Goal: Transaction & Acquisition: Purchase product/service

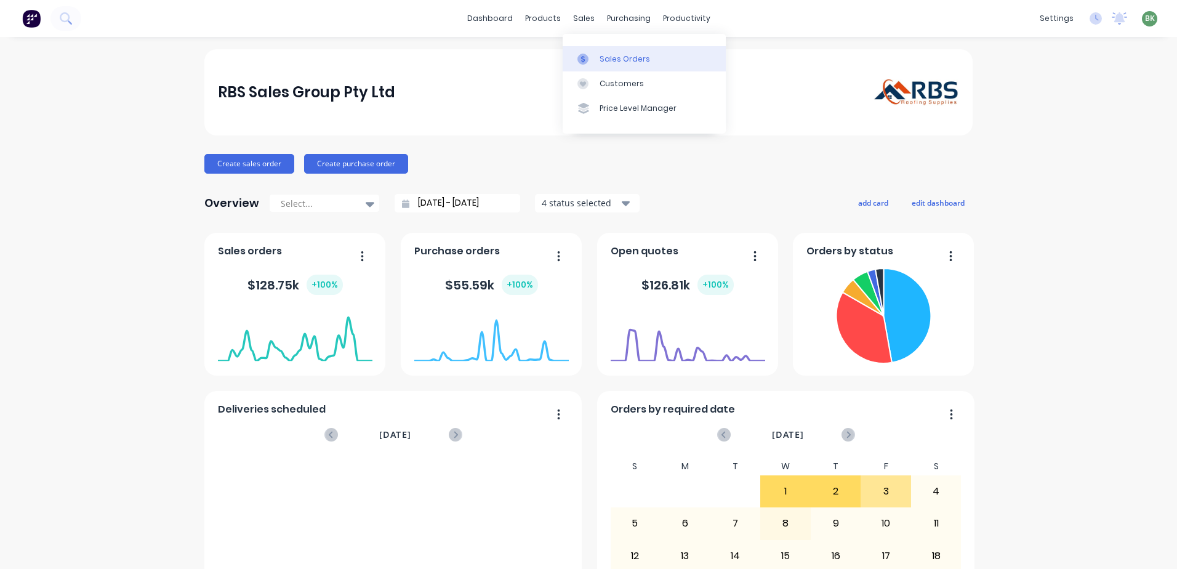
click at [616, 58] on div "Sales Orders" at bounding box center [624, 59] width 50 height 11
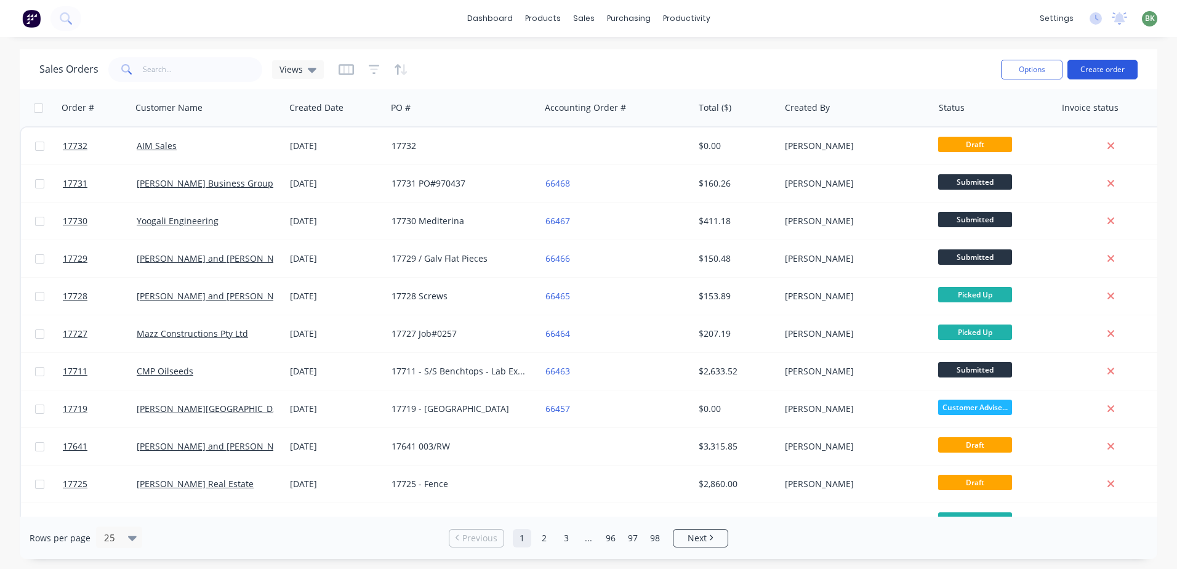
click at [1108, 73] on button "Create order" at bounding box center [1102, 70] width 70 height 20
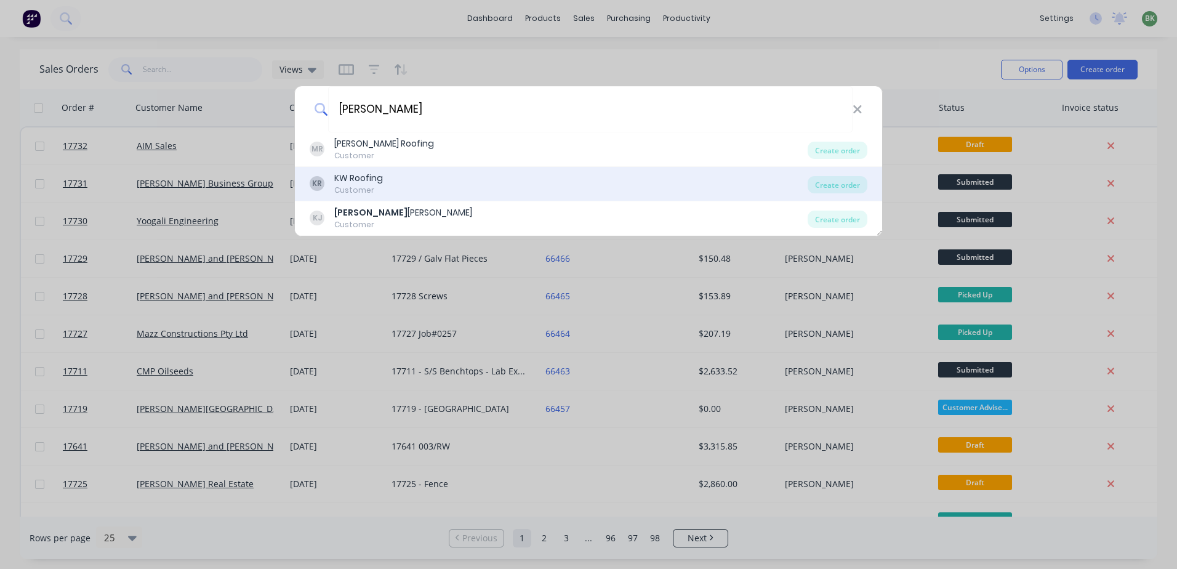
type input "kane"
click at [435, 193] on div "KR KW Roofing Customer" at bounding box center [559, 184] width 498 height 24
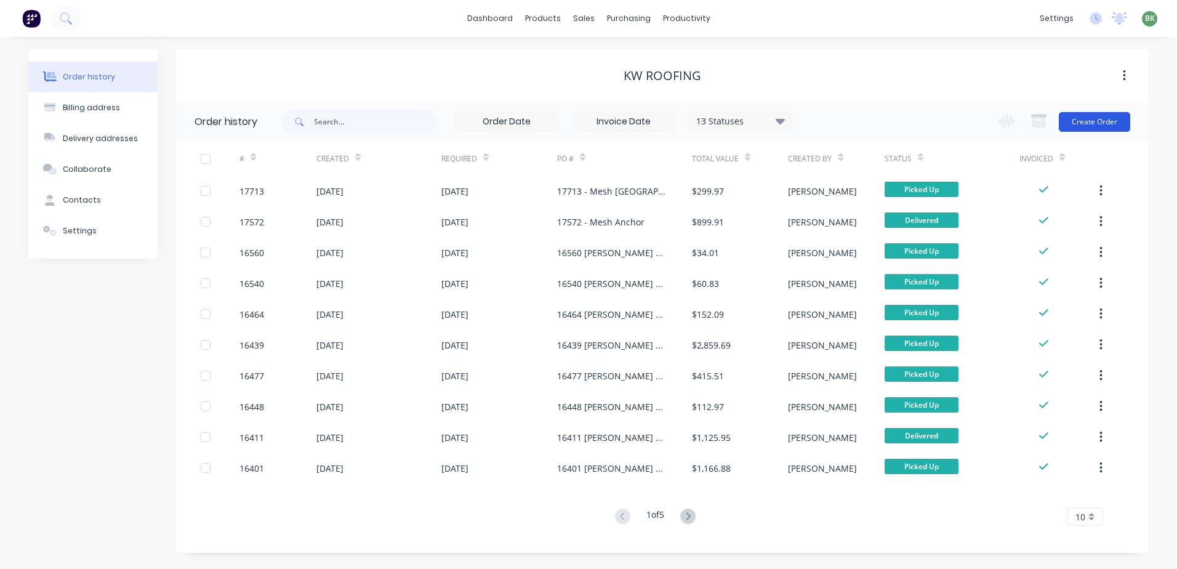
click at [1097, 124] on button "Create Order" at bounding box center [1094, 122] width 71 height 20
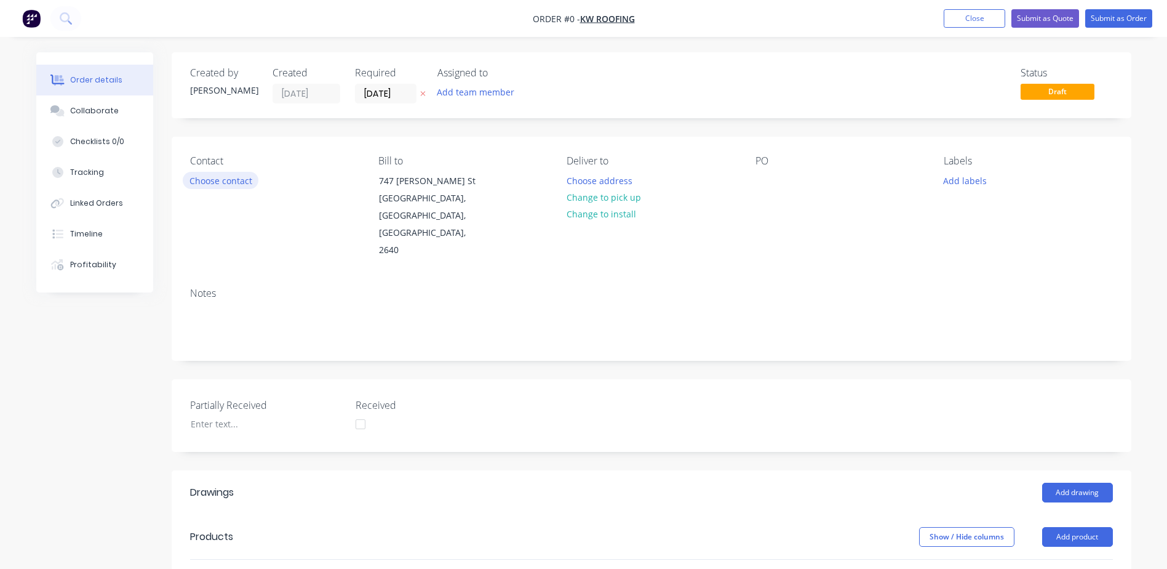
click at [217, 177] on button "Choose contact" at bounding box center [221, 180] width 76 height 17
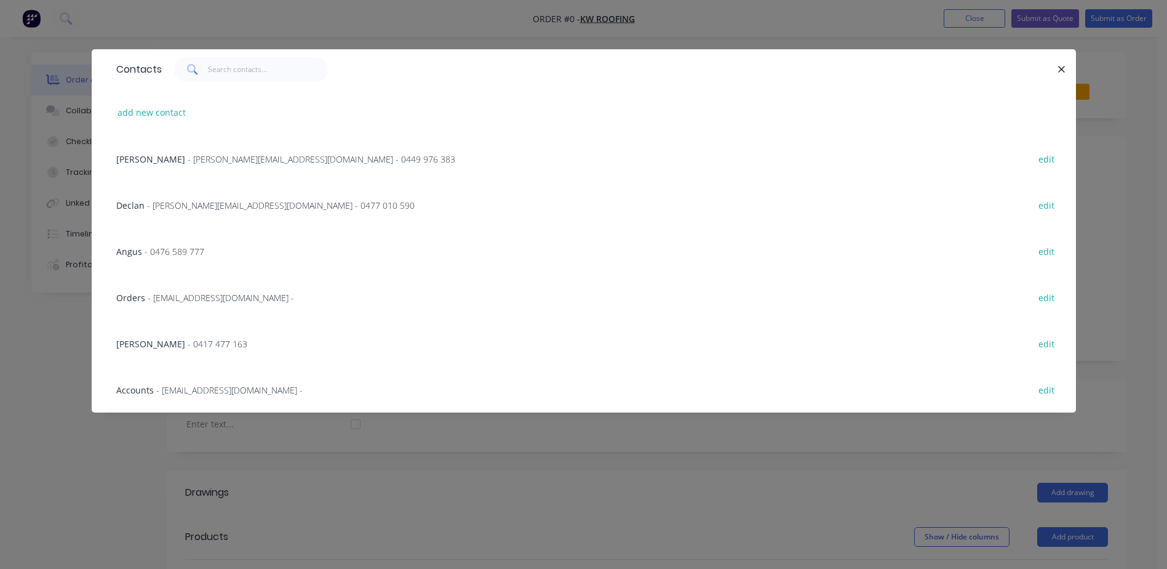
click at [214, 159] on span "- kane@kwroof.com - 0449 976 383" at bounding box center [322, 159] width 268 height 12
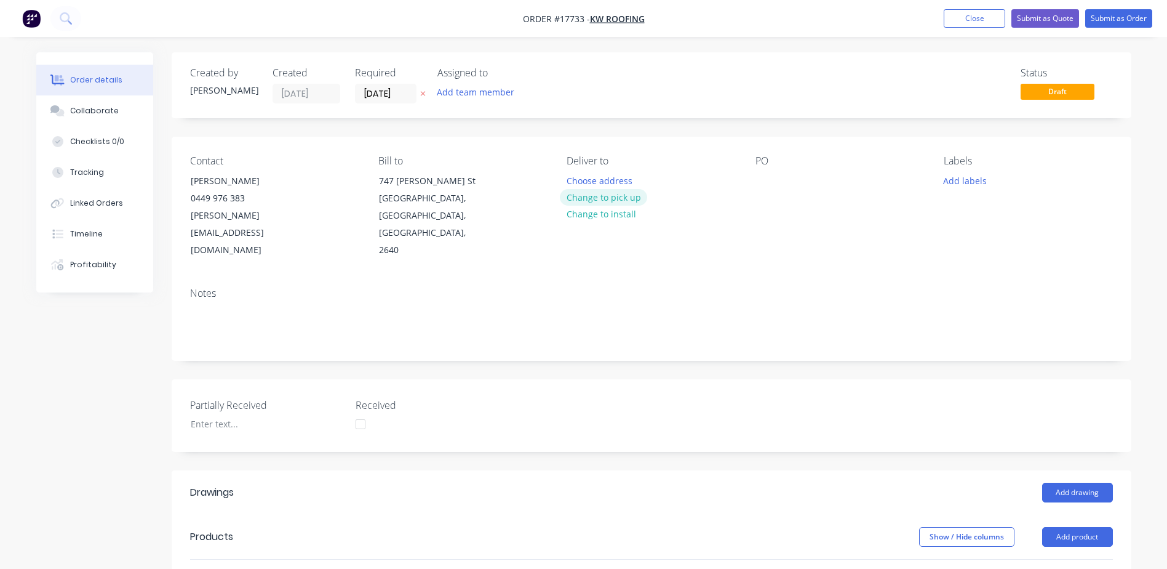
click at [623, 198] on button "Change to pick up" at bounding box center [603, 197] width 87 height 17
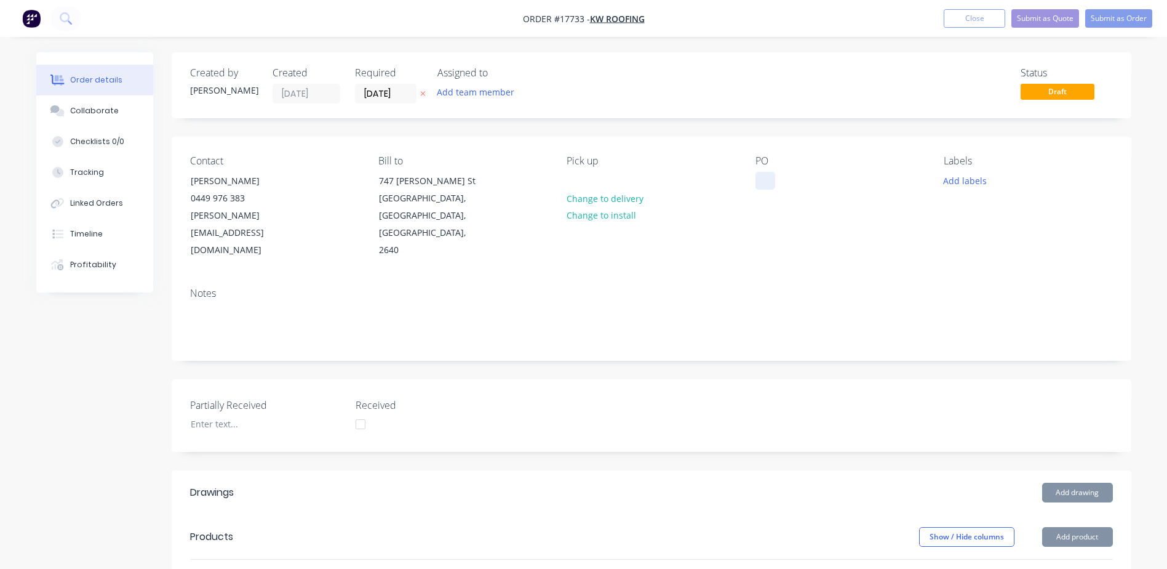
click at [769, 182] on div at bounding box center [766, 181] width 20 height 18
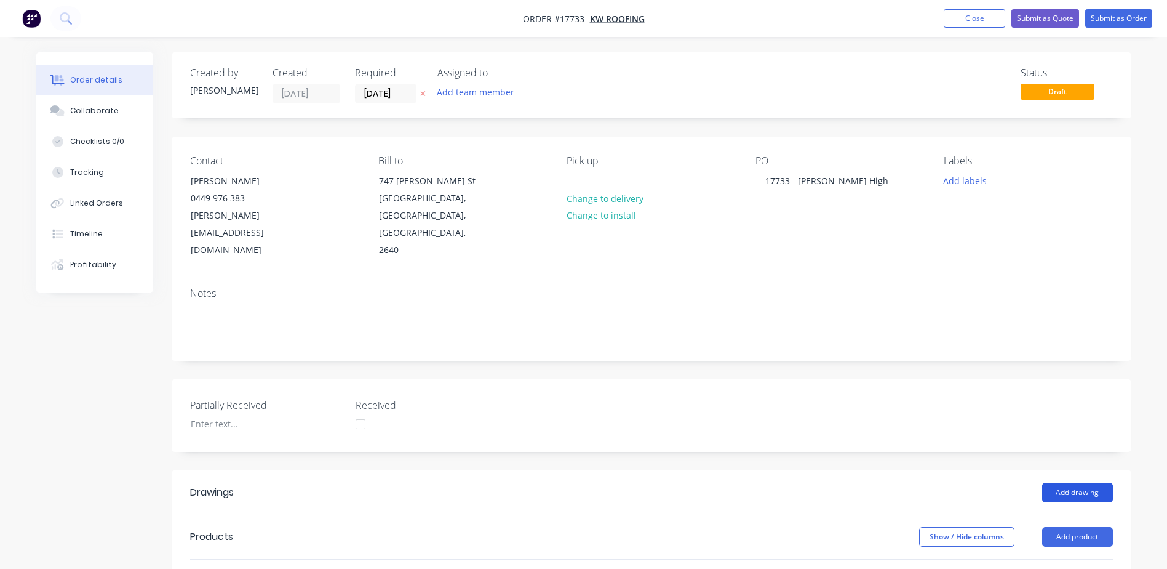
click at [1081, 483] on button "Add drawing" at bounding box center [1078, 493] width 71 height 20
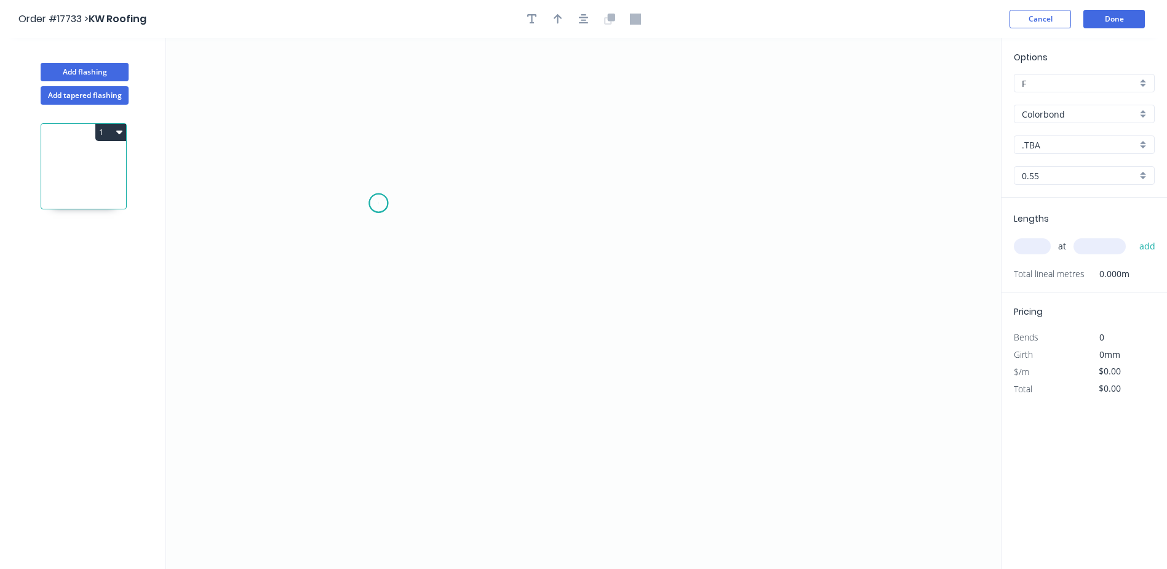
click at [378, 203] on icon "0" at bounding box center [583, 303] width 835 height 531
click at [377, 134] on icon "0" at bounding box center [583, 303] width 835 height 531
click at [562, 133] on icon "0 ?" at bounding box center [583, 303] width 835 height 531
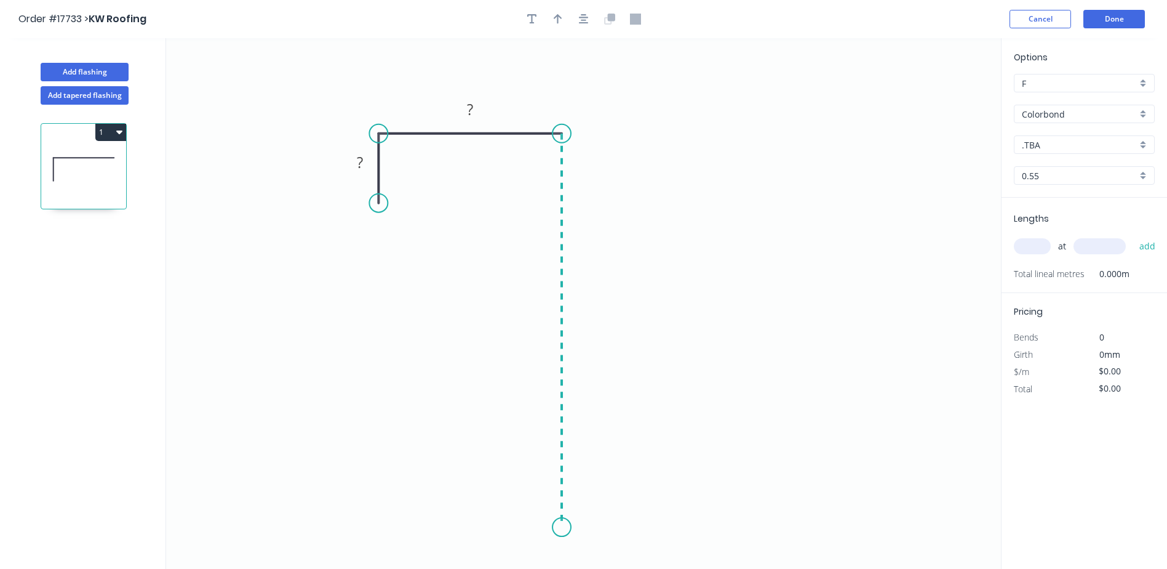
click at [561, 528] on icon "0 ? ?" at bounding box center [583, 303] width 835 height 531
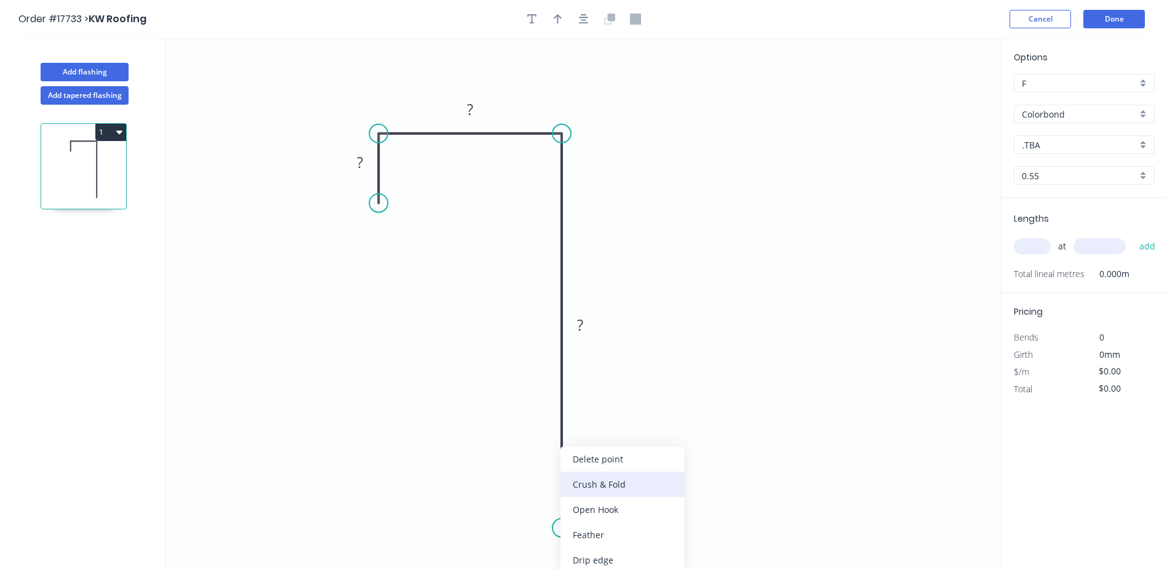
click at [588, 486] on div "Crush & Fold" at bounding box center [623, 483] width 124 height 25
click at [564, 525] on circle at bounding box center [562, 527] width 18 height 18
click at [598, 535] on div "Flip bend" at bounding box center [626, 534] width 124 height 25
click at [585, 330] on rect at bounding box center [580, 325] width 25 height 17
click at [585, 334] on tspan "310" at bounding box center [580, 324] width 26 height 20
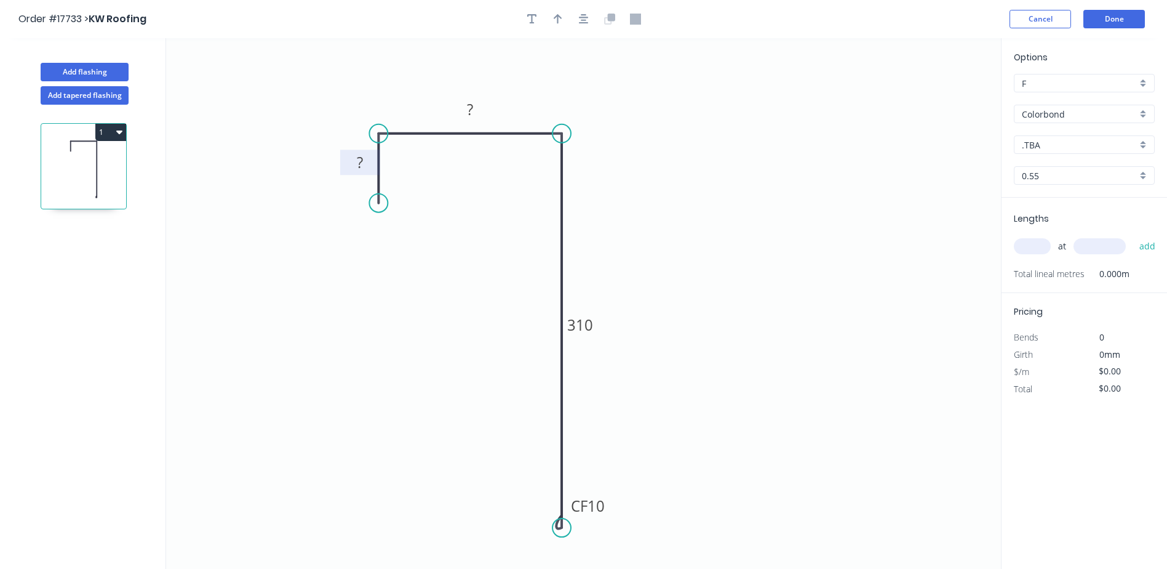
click at [355, 166] on rect at bounding box center [360, 162] width 25 height 17
click at [557, 21] on icon "button" at bounding box center [558, 19] width 9 height 11
type input "$23.51"
drag, startPoint x: 945, startPoint y: 97, endPoint x: 746, endPoint y: 120, distance: 200.2
click at [698, 126] on icon "0 10 22 CF 10 310" at bounding box center [583, 303] width 835 height 531
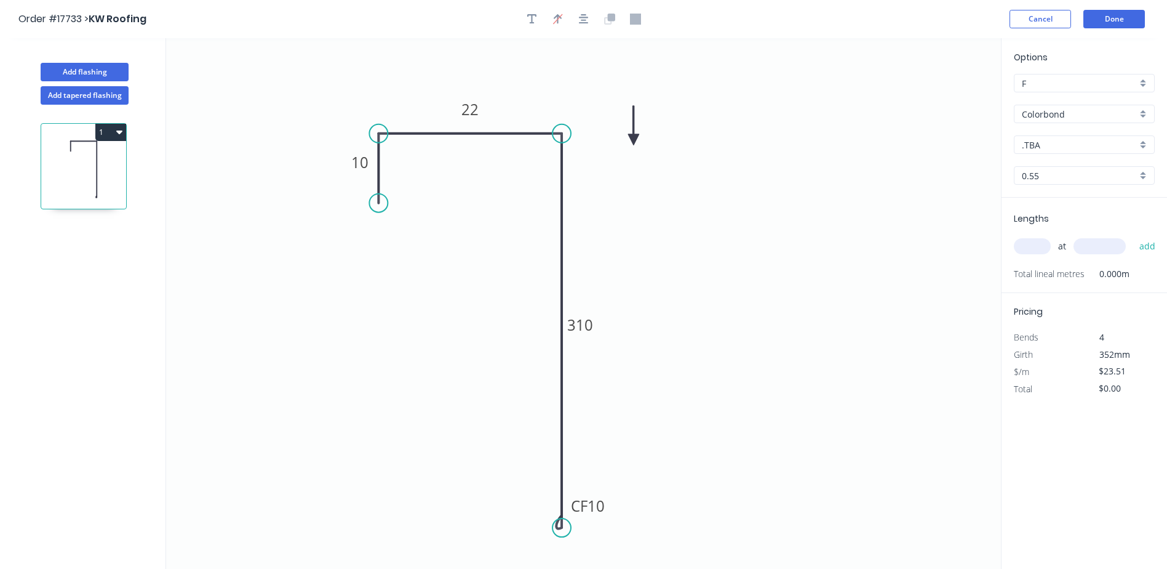
drag, startPoint x: 940, startPoint y: 97, endPoint x: 634, endPoint y: 140, distance: 308.9
click at [634, 140] on icon at bounding box center [633, 125] width 11 height 39
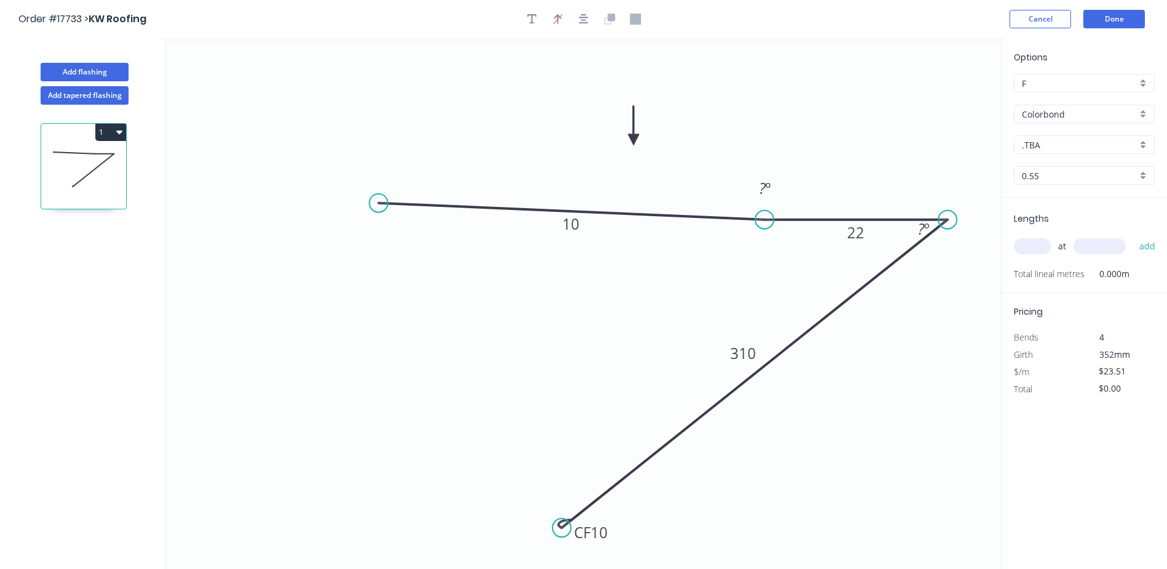
drag, startPoint x: 445, startPoint y: 132, endPoint x: 843, endPoint y: 220, distance: 407.1
click at [843, 220] on icon at bounding box center [856, 220] width 183 height 0
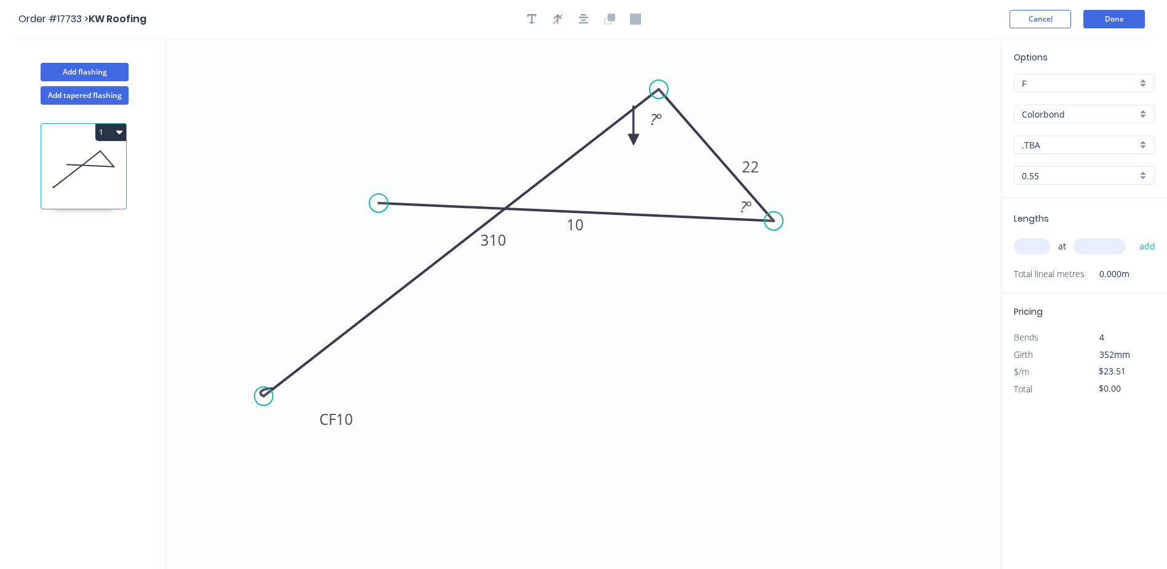
drag, startPoint x: 590, startPoint y: 505, endPoint x: 291, endPoint y: 374, distance: 326.6
click at [291, 374] on icon "0 CF 10 310 22 10 ? º ? º" at bounding box center [583, 303] width 835 height 531
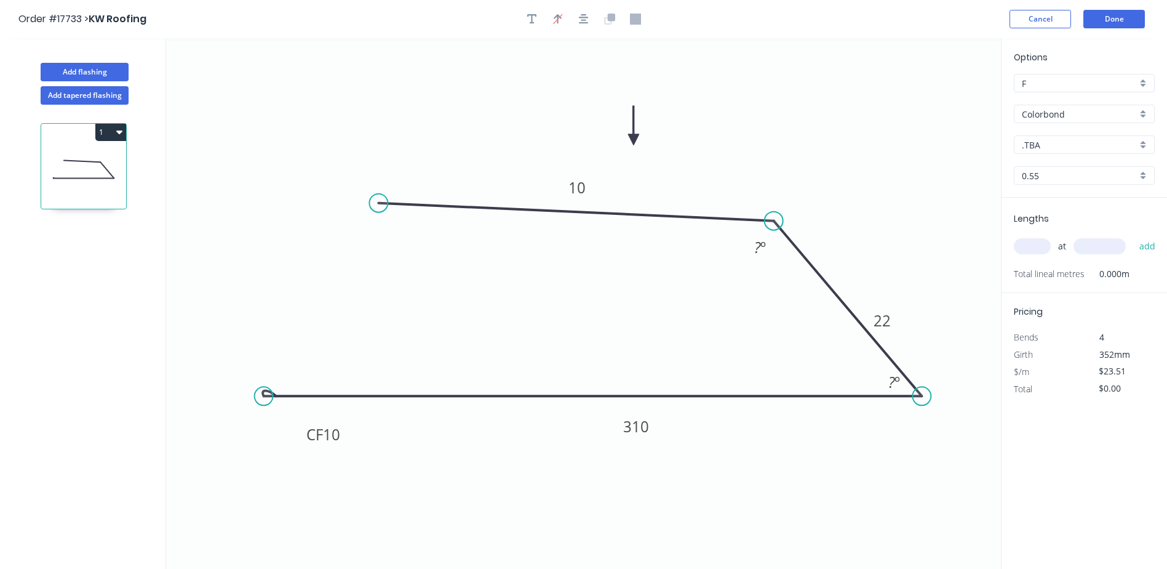
drag, startPoint x: 790, startPoint y: 251, endPoint x: 918, endPoint y: 367, distance: 172.6
click at [928, 389] on circle at bounding box center [922, 395] width 18 height 18
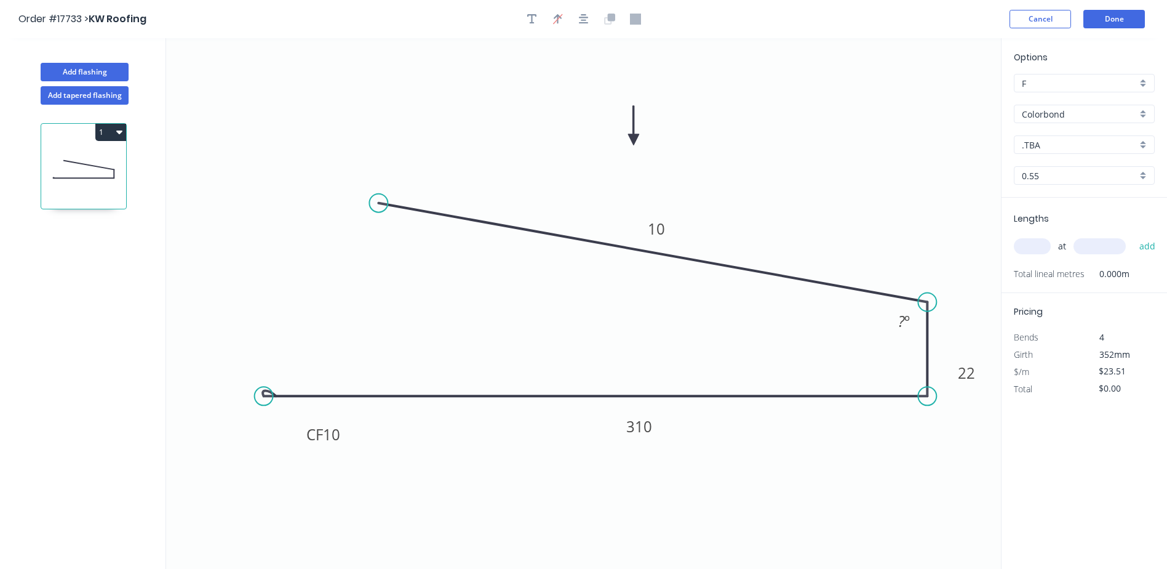
drag, startPoint x: 793, startPoint y: 225, endPoint x: 934, endPoint y: 302, distance: 160.9
click at [934, 302] on circle at bounding box center [927, 302] width 18 height 18
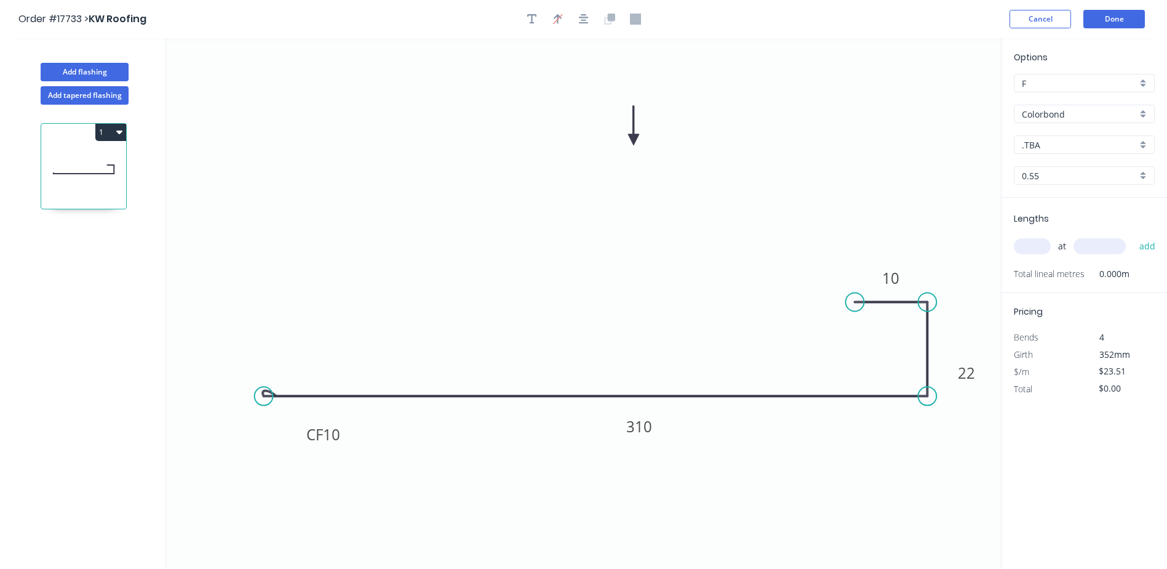
drag, startPoint x: 378, startPoint y: 204, endPoint x: 855, endPoint y: 298, distance: 486.0
click at [855, 298] on circle at bounding box center [855, 302] width 18 height 18
click at [885, 302] on icon at bounding box center [887, 302] width 73 height 0
click at [910, 374] on tspan "º" at bounding box center [909, 374] width 6 height 20
click at [1041, 244] on input "text" at bounding box center [1032, 246] width 37 height 16
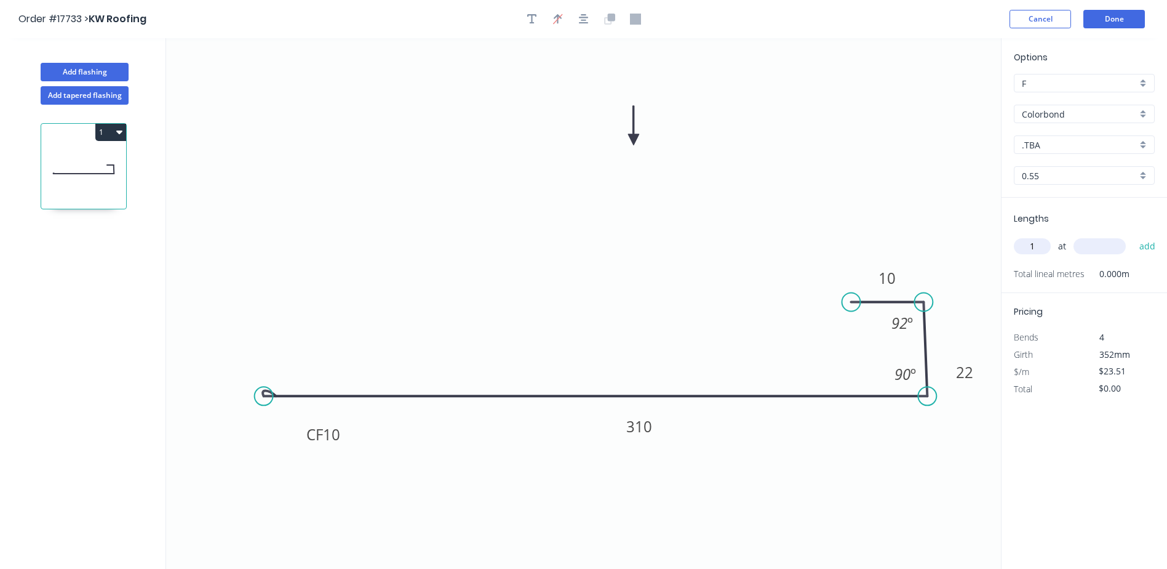
type input "1"
type input "2000"
click at [1134, 236] on button "add" at bounding box center [1148, 246] width 29 height 21
type input "$47.02"
click at [1147, 150] on div ".TBA" at bounding box center [1084, 144] width 141 height 18
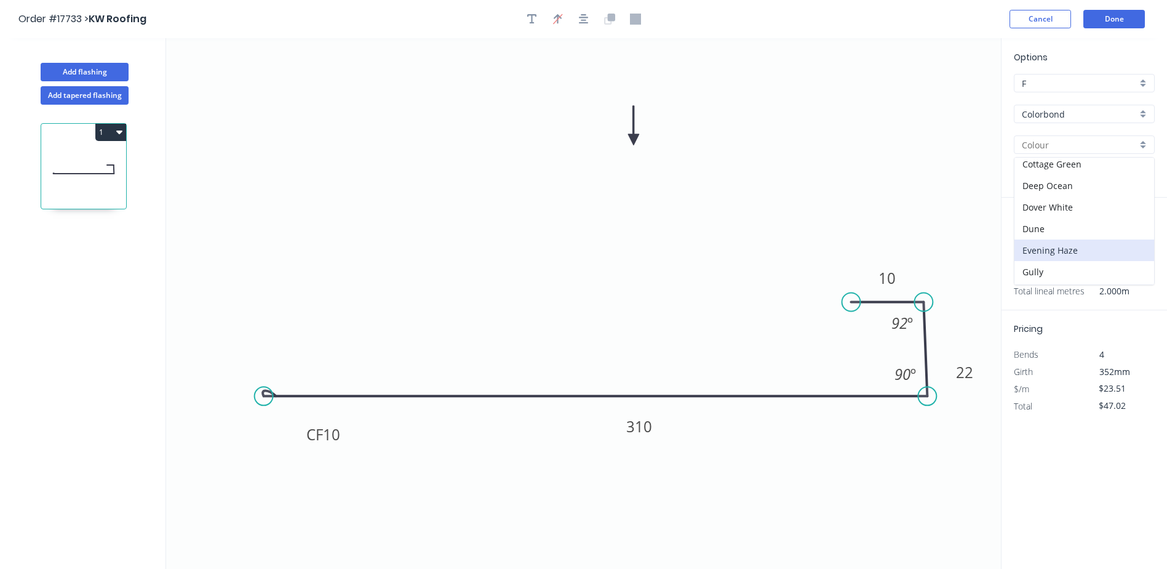
scroll to position [62, 0]
click at [1066, 239] on div "Dover White" at bounding box center [1085, 236] width 140 height 22
type input "Dover White"
drag, startPoint x: 630, startPoint y: 138, endPoint x: 635, endPoint y: 172, distance: 34.3
click at [699, 519] on icon "0 CF 10 310 22 10 92 º 90 º" at bounding box center [583, 303] width 835 height 531
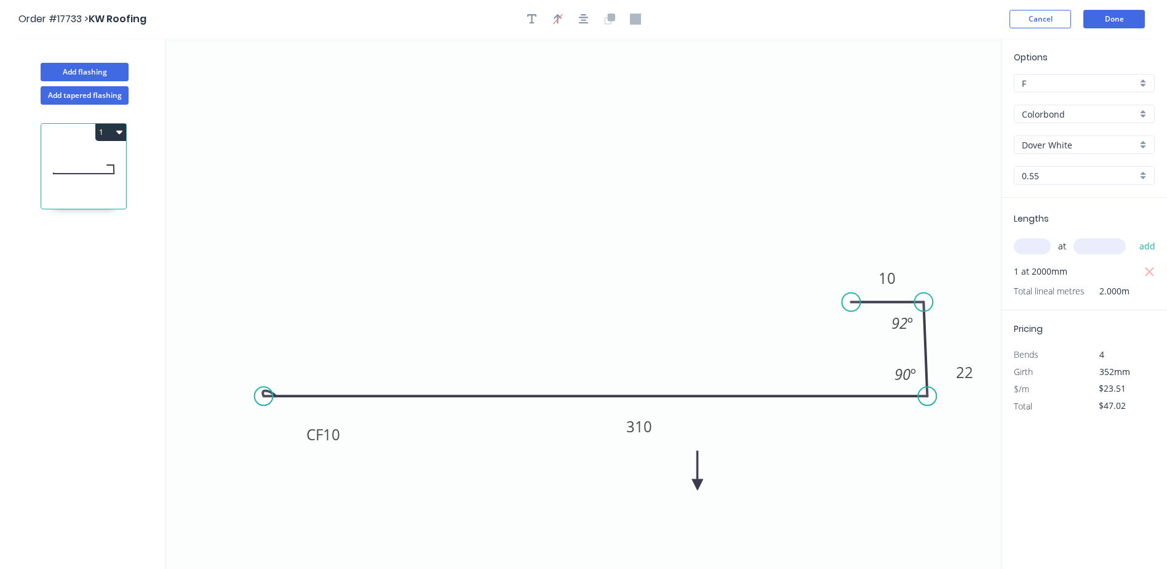
drag, startPoint x: 631, startPoint y: 135, endPoint x: 698, endPoint y: 486, distance: 356.4
click at [698, 486] on icon at bounding box center [697, 469] width 11 height 39
click at [698, 486] on icon at bounding box center [697, 470] width 11 height 39
click at [699, 486] on icon at bounding box center [697, 470] width 11 height 39
click at [700, 486] on icon at bounding box center [711, 484] width 39 height 11
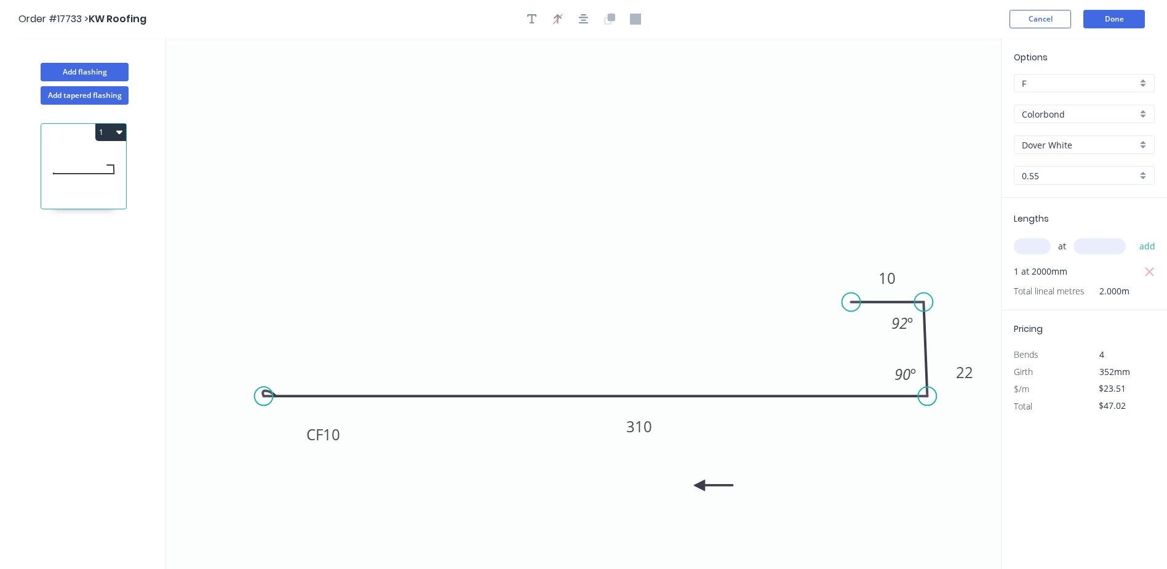
click at [700, 486] on icon at bounding box center [713, 484] width 39 height 11
click at [700, 486] on icon at bounding box center [710, 495] width 36 height 36
click at [584, 20] on icon "button" at bounding box center [584, 19] width 10 height 10
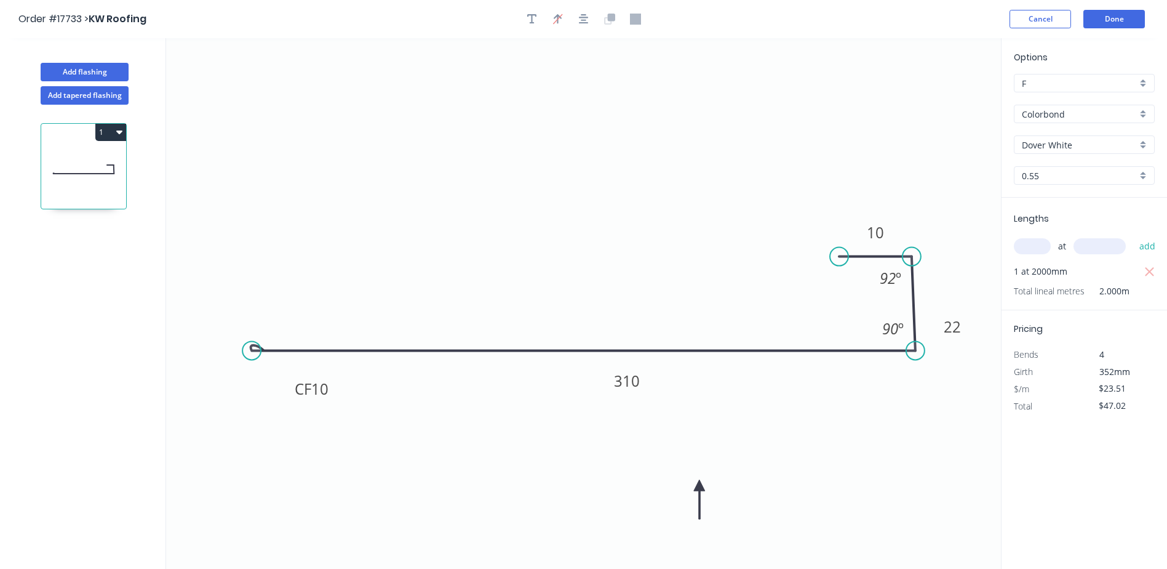
click at [119, 132] on icon "button" at bounding box center [119, 132] width 6 height 4
click at [60, 164] on div "Duplicate" at bounding box center [67, 163] width 95 height 18
type input "$0.00"
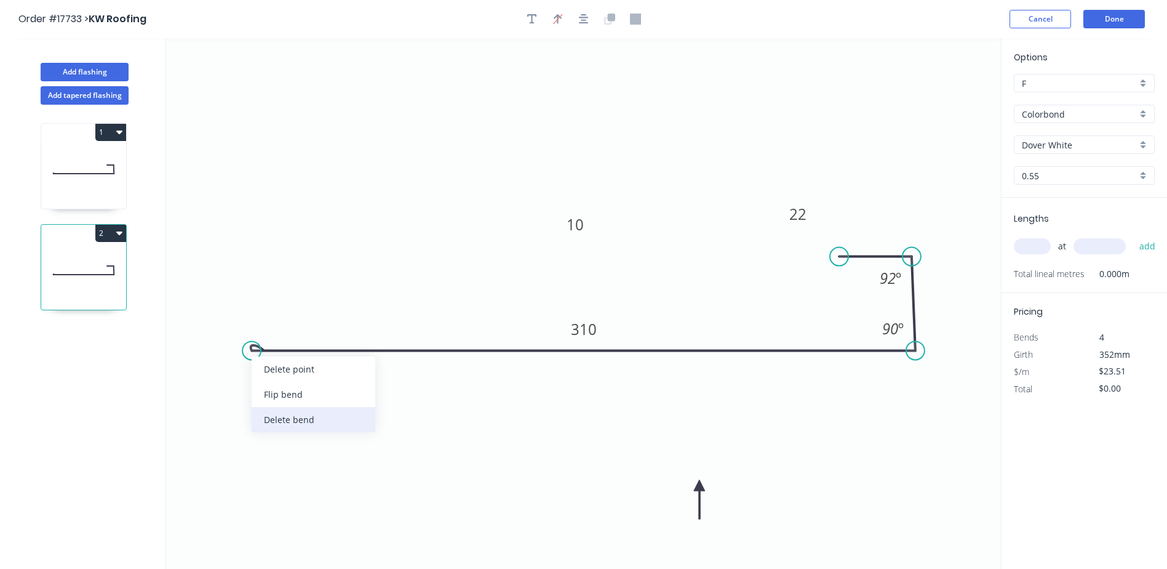
click at [290, 420] on div "Delete bend" at bounding box center [314, 419] width 124 height 25
drag, startPoint x: 843, startPoint y: 257, endPoint x: 820, endPoint y: 257, distance: 23.4
click at [820, 257] on circle at bounding box center [820, 256] width 18 height 18
click at [572, 223] on tspan "10" at bounding box center [565, 224] width 17 height 20
click at [609, 462] on icon "0 310 22 20 92 º 90 º" at bounding box center [583, 303] width 835 height 531
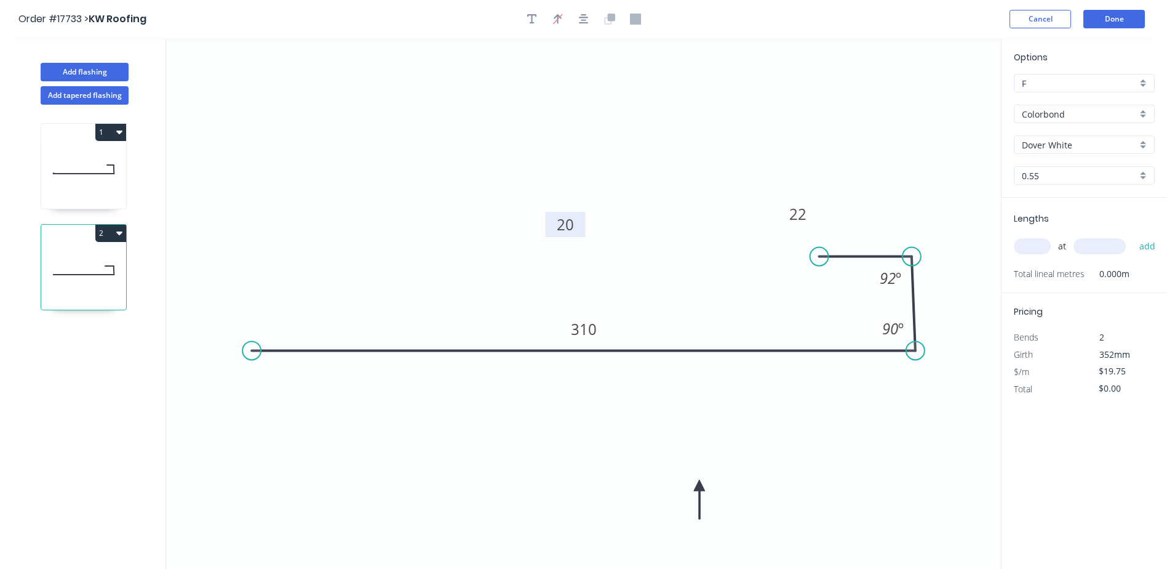
click at [107, 177] on icon at bounding box center [83, 169] width 85 height 79
type input "$23.51"
type input "$47.02"
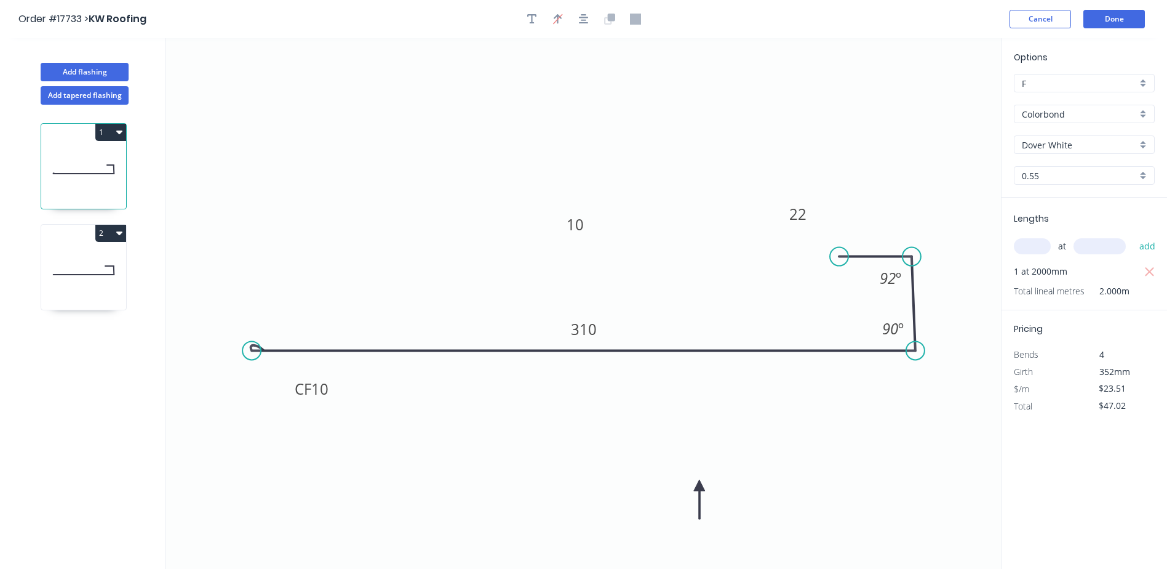
click at [125, 135] on button "1" at bounding box center [110, 132] width 31 height 17
click at [39, 187] on div "Delete" at bounding box center [67, 187] width 95 height 18
type input "$19.75"
type input "$0.00"
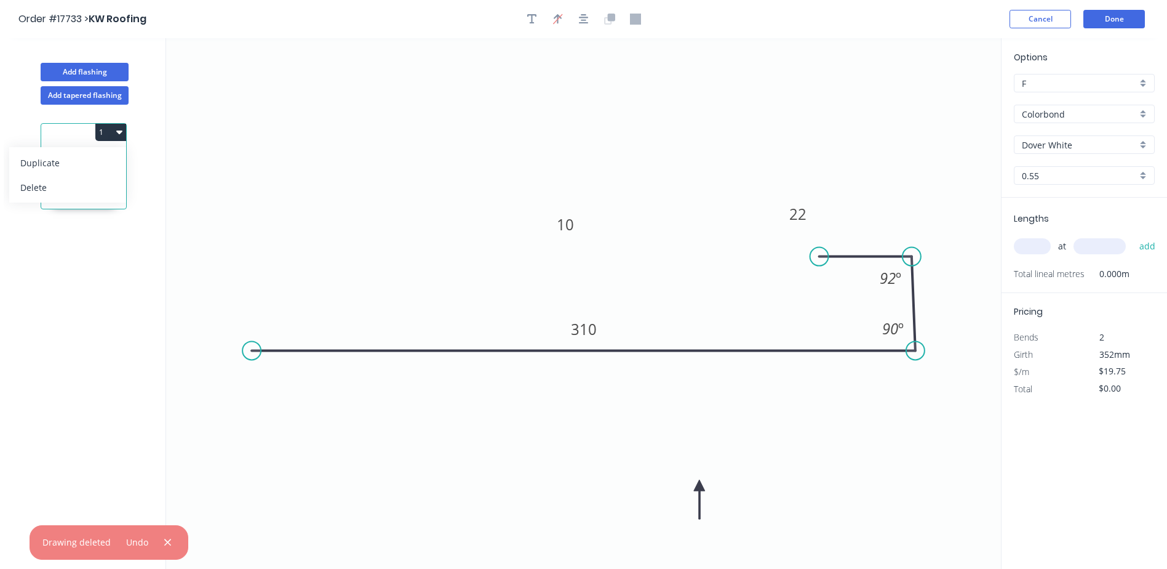
click at [119, 134] on icon "button" at bounding box center [119, 132] width 6 height 10
click at [121, 132] on icon "button" at bounding box center [119, 132] width 6 height 4
click at [56, 185] on div "Delete" at bounding box center [67, 187] width 95 height 18
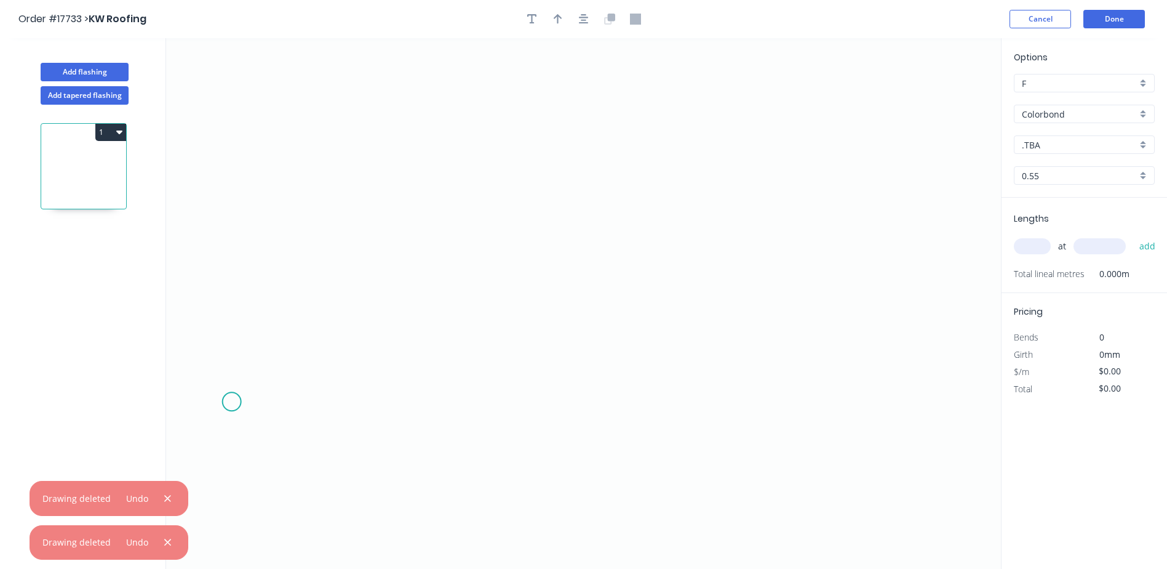
click at [231, 401] on icon "0" at bounding box center [583, 303] width 835 height 531
click at [903, 399] on icon "0" at bounding box center [583, 303] width 835 height 531
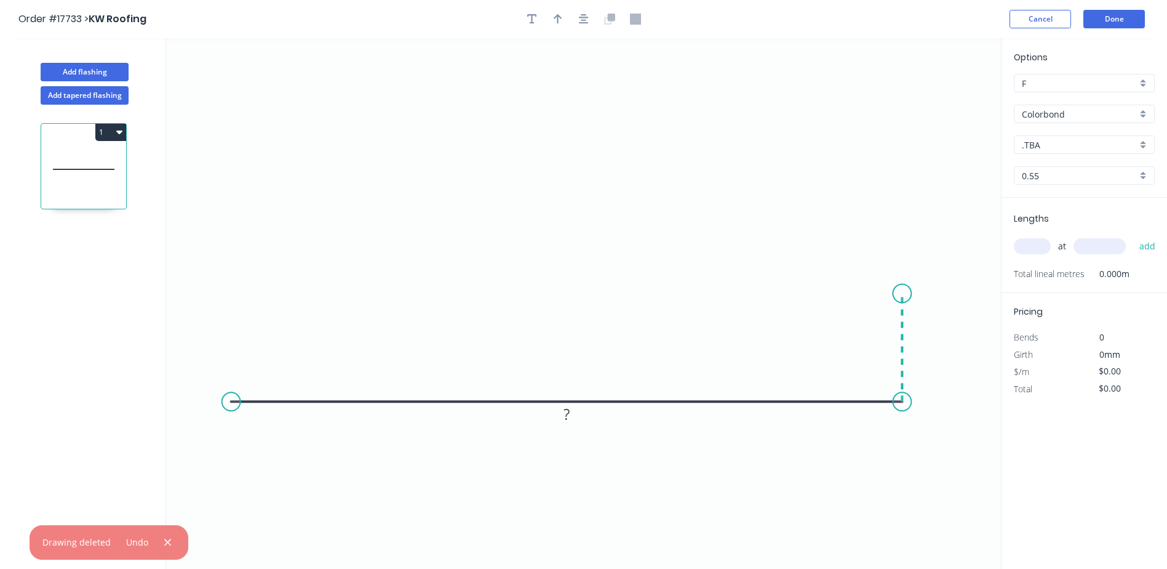
click at [899, 294] on icon "0 ?" at bounding box center [583, 303] width 835 height 531
click at [845, 291] on icon "0 ? ?" at bounding box center [583, 303] width 835 height 531
click at [845, 291] on circle at bounding box center [845, 293] width 18 height 18
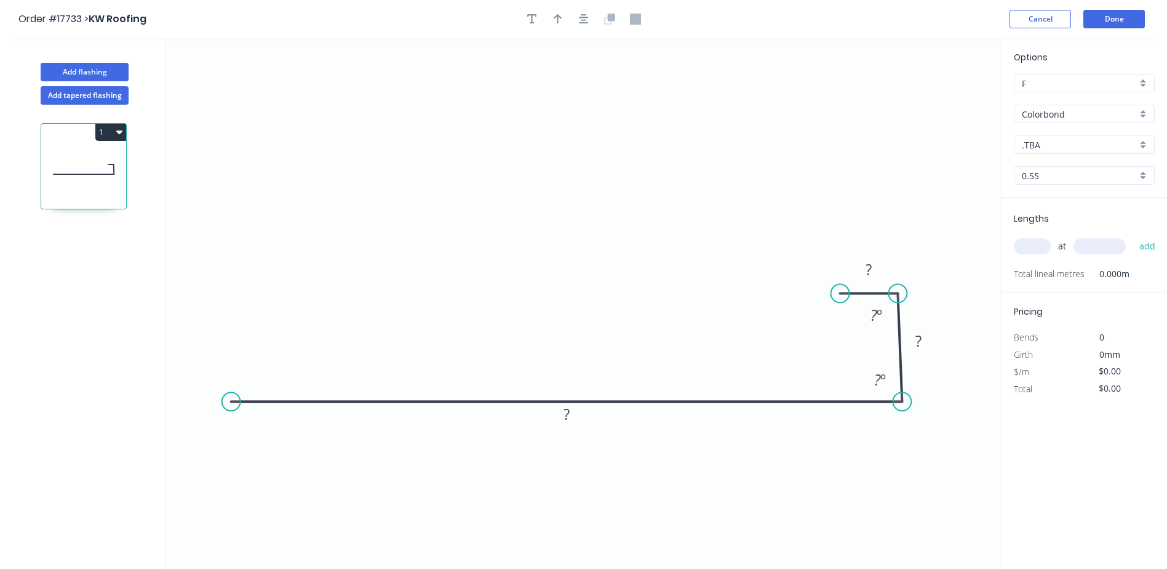
click at [857, 294] on icon at bounding box center [870, 294] width 58 height 0
click at [881, 377] on tspan "º" at bounding box center [884, 379] width 6 height 20
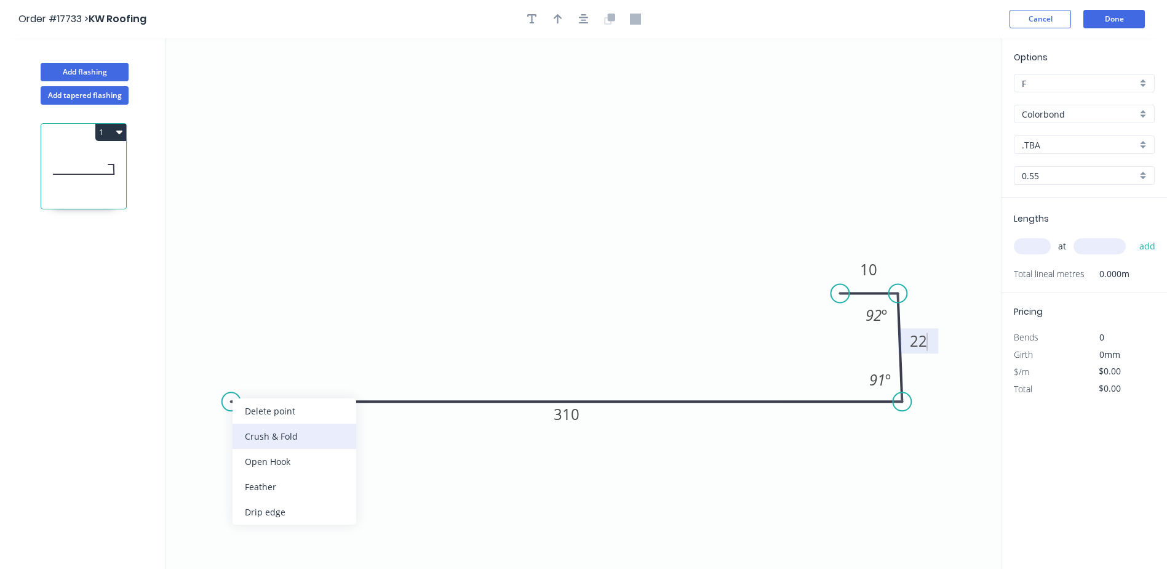
click at [260, 439] on div "Crush & Fold" at bounding box center [295, 435] width 124 height 25
type input "$23.51"
click at [266, 452] on div "Flip bend" at bounding box center [298, 442] width 124 height 25
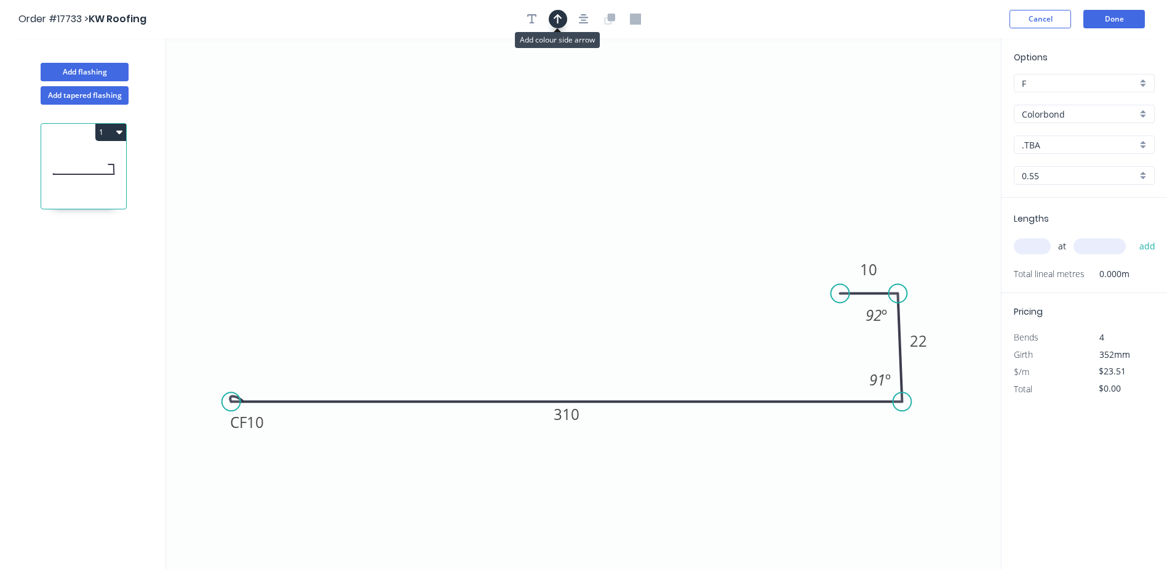
click at [560, 16] on icon "button" at bounding box center [558, 19] width 9 height 10
drag, startPoint x: 940, startPoint y: 95, endPoint x: 609, endPoint y: 522, distance: 540.3
click at [613, 523] on icon at bounding box center [618, 508] width 11 height 39
click at [609, 522] on icon "0 CF 10 310 22 10 91 º 92 º" at bounding box center [583, 303] width 835 height 531
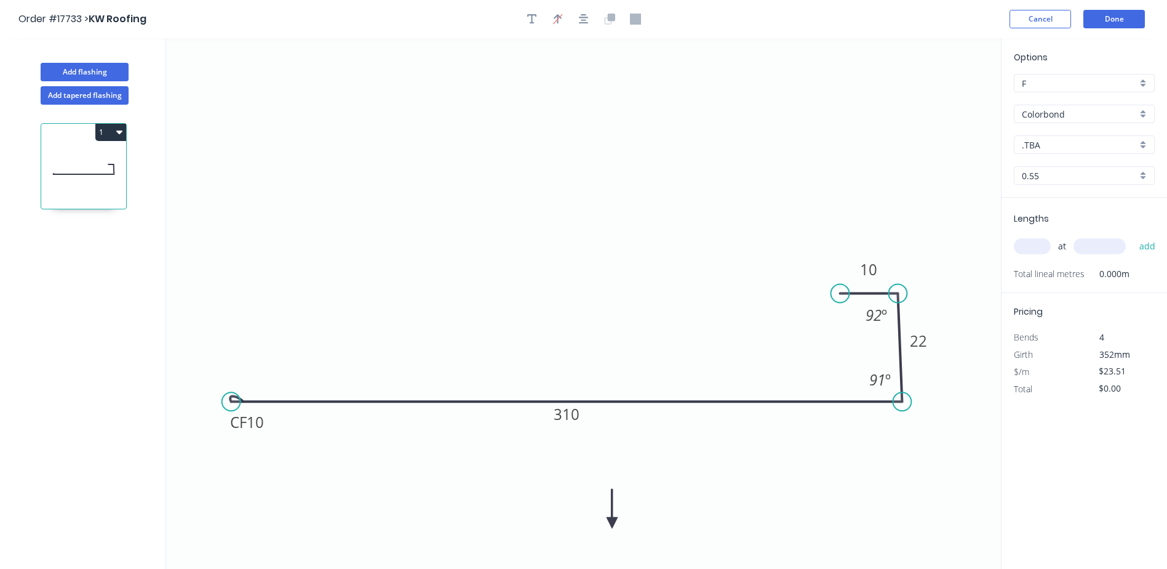
click at [609, 522] on icon "0 CF 10 310 22 10 91 º 92 º" at bounding box center [583, 303] width 835 height 531
click at [614, 522] on icon at bounding box center [612, 508] width 11 height 39
click at [614, 522] on icon at bounding box center [613, 506] width 11 height 39
click at [613, 522] on icon at bounding box center [613, 506] width 11 height 39
click at [613, 522] on icon at bounding box center [627, 521] width 39 height 11
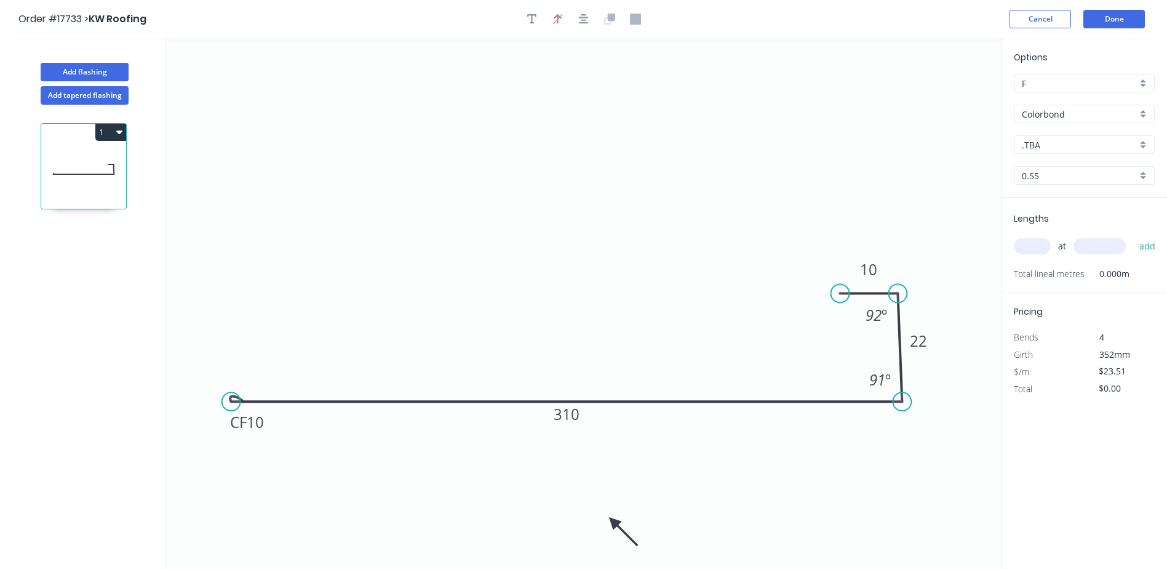
click at [613, 522] on icon at bounding box center [624, 531] width 36 height 36
click at [613, 522] on icon at bounding box center [613, 535] width 11 height 39
click at [587, 22] on icon "button" at bounding box center [584, 19] width 10 height 11
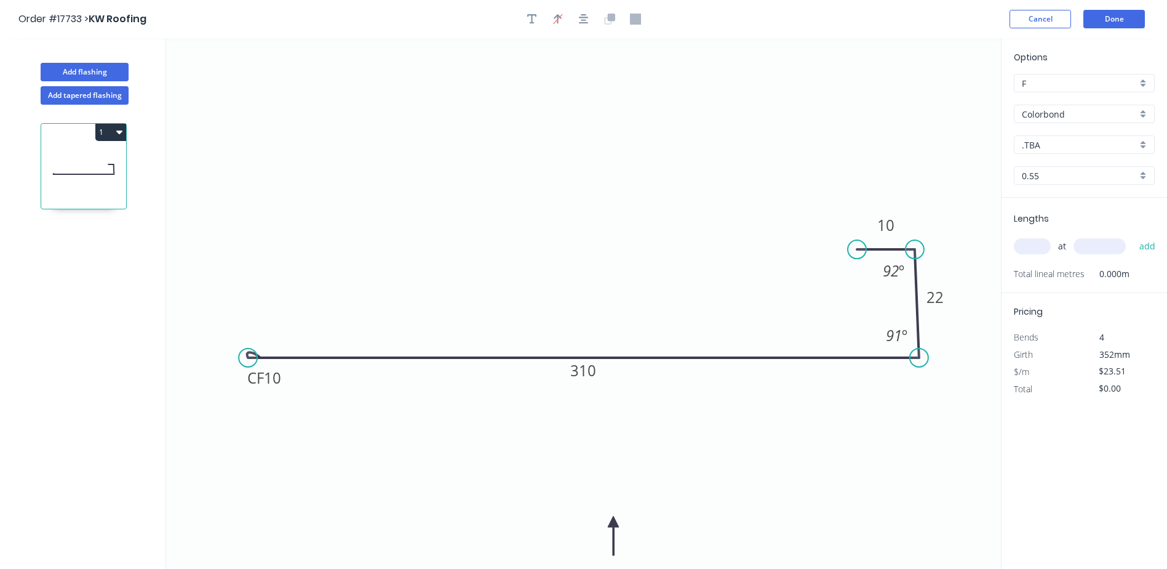
click at [1141, 145] on div ".TBA" at bounding box center [1084, 144] width 141 height 18
click at [1068, 175] on div "Dover White" at bounding box center [1085, 175] width 140 height 22
type input "Dover White"
click at [1031, 239] on input "text" at bounding box center [1032, 246] width 37 height 16
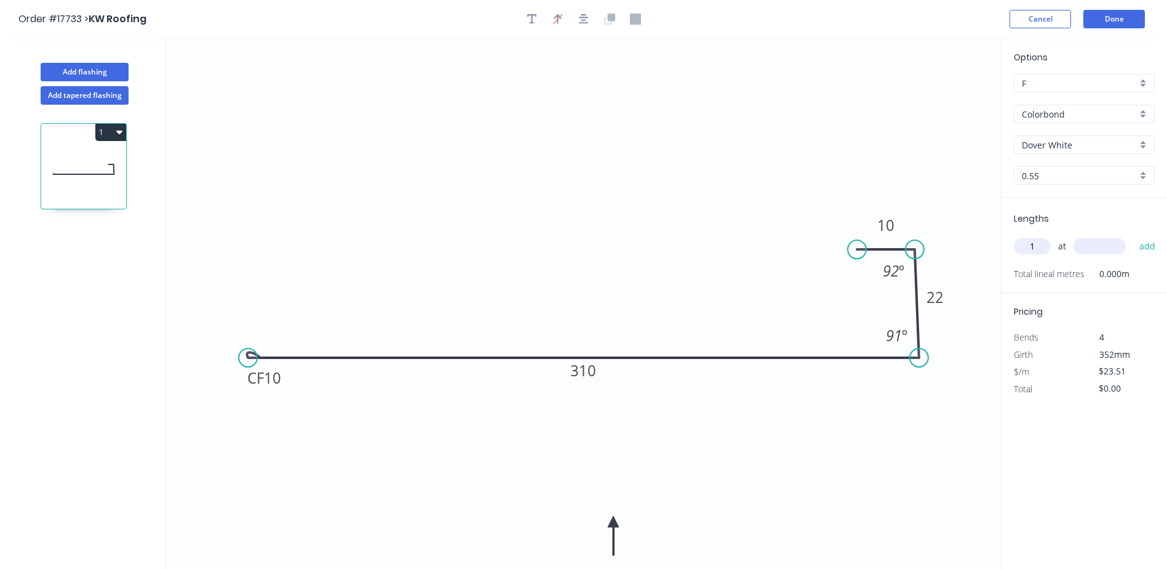
type input "1"
type input "2000"
click at [1134, 236] on button "add" at bounding box center [1148, 246] width 29 height 21
type input "$47.02"
click at [1113, 20] on button "Done" at bounding box center [1115, 19] width 62 height 18
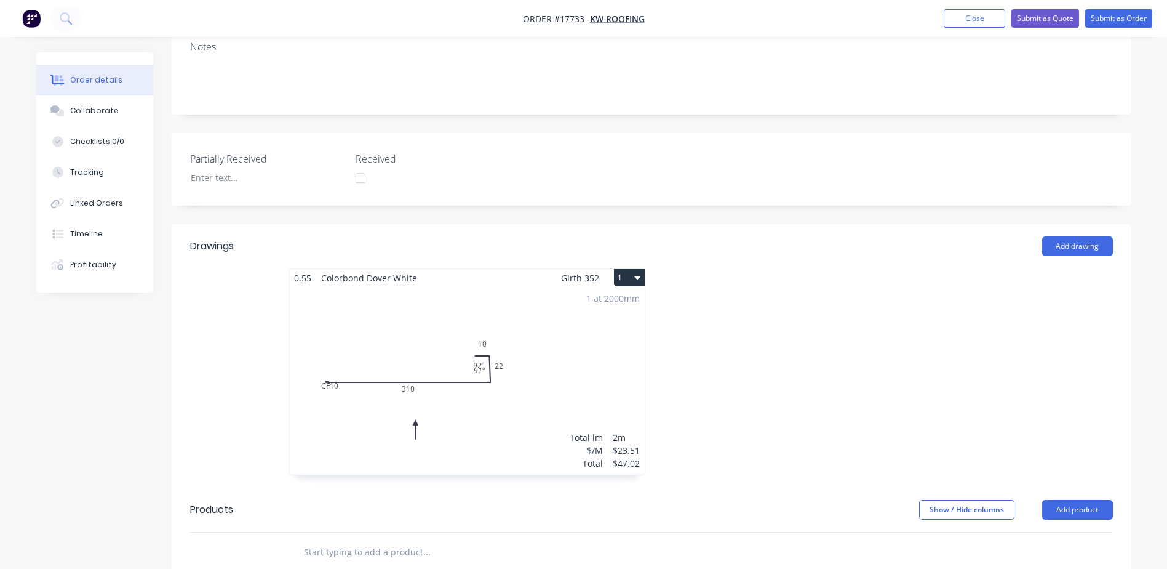
click at [418, 335] on div "1 at 2000mm Total lm $/M Total 2m $23.51 $47.02" at bounding box center [467, 381] width 356 height 188
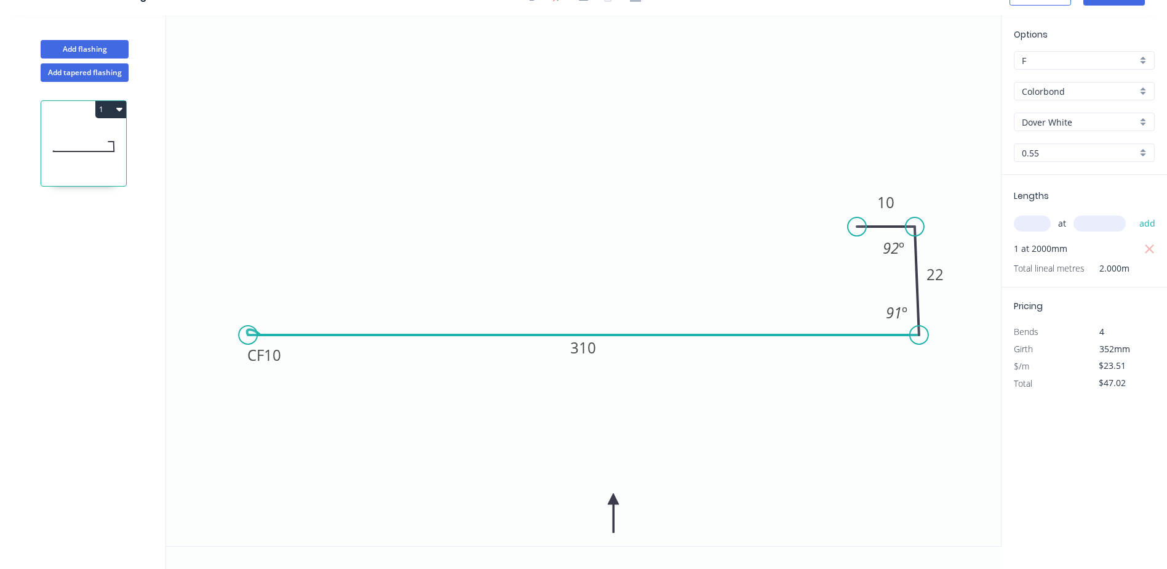
scroll to position [23, 0]
click at [118, 105] on icon "button" at bounding box center [119, 109] width 6 height 10
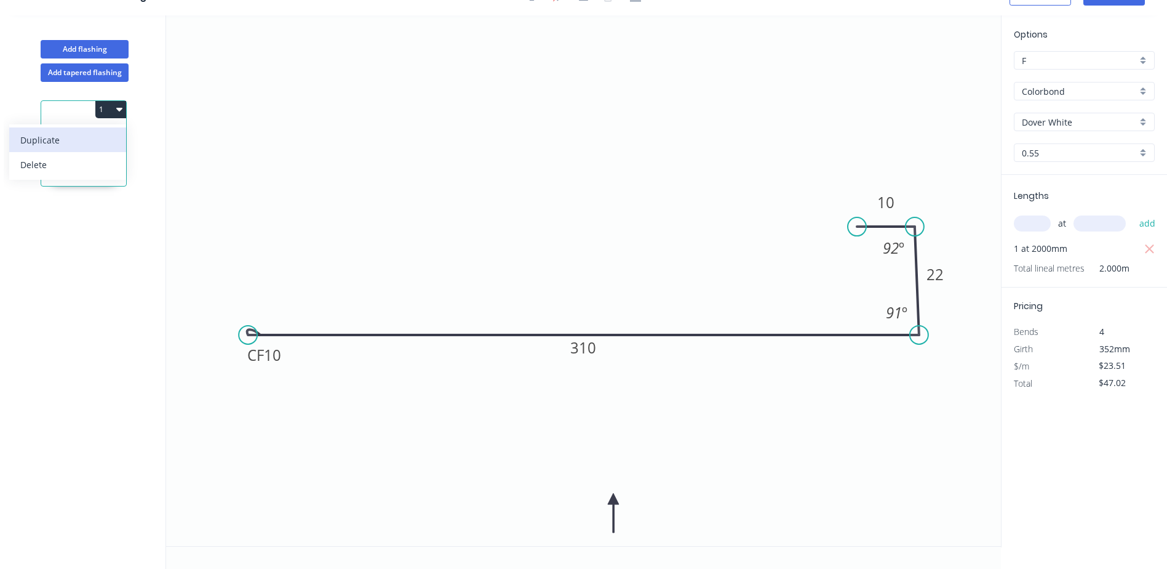
click at [56, 139] on div "Duplicate" at bounding box center [67, 140] width 95 height 18
type input "$0.00"
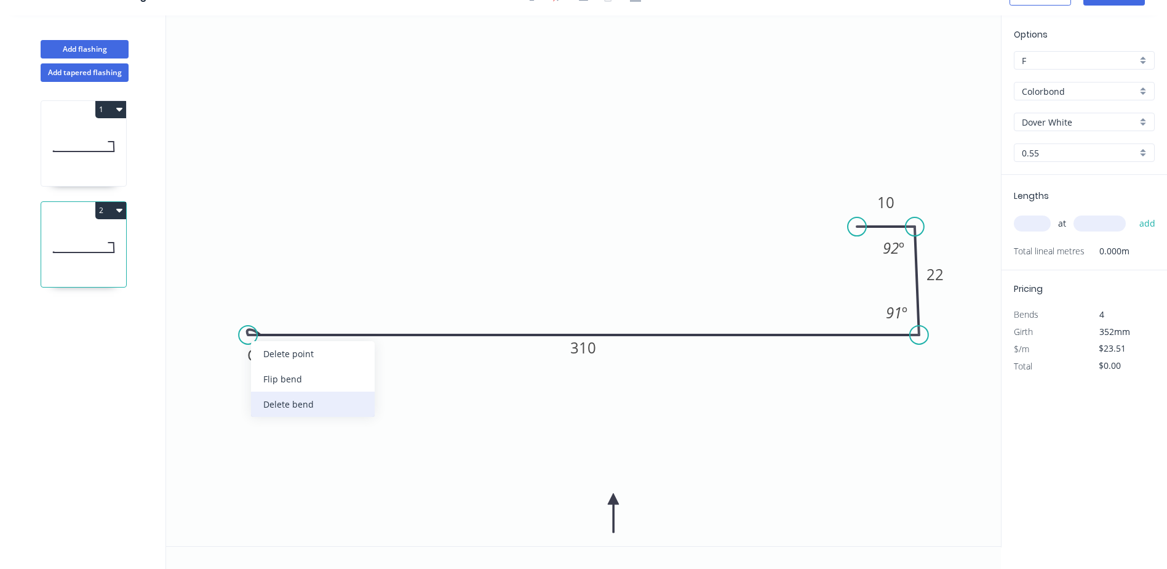
click at [274, 404] on div "Delete bend" at bounding box center [313, 403] width 124 height 25
type input "$19.75"
drag, startPoint x: 856, startPoint y: 228, endPoint x: 811, endPoint y: 226, distance: 45.0
click at [811, 226] on circle at bounding box center [812, 226] width 18 height 18
click at [853, 201] on rect at bounding box center [863, 202] width 25 height 17
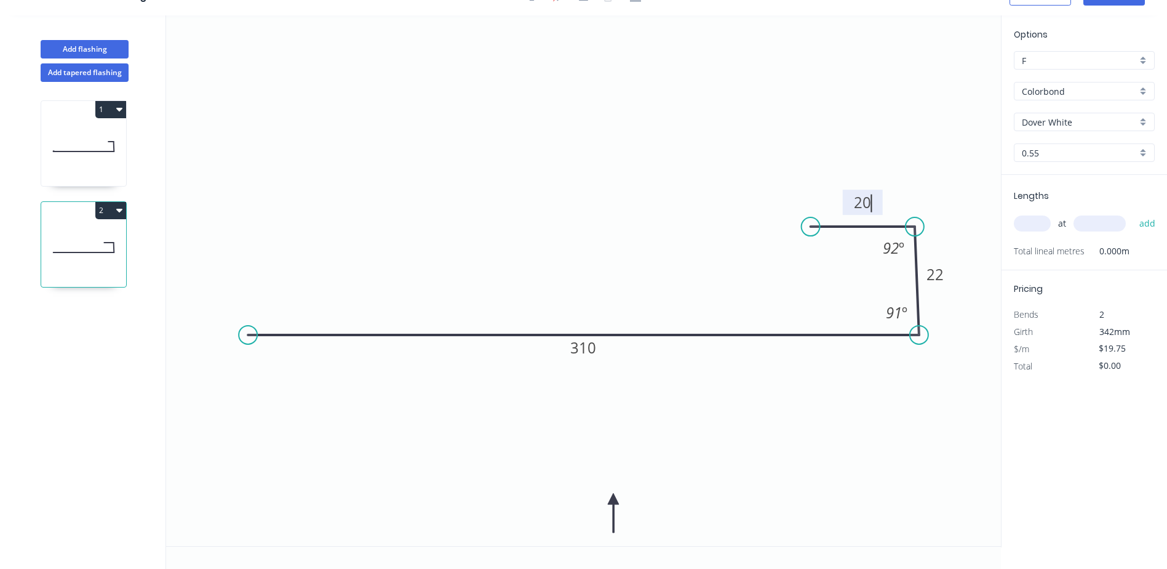
click at [859, 286] on icon "0 310 22 20 91 º 92 º" at bounding box center [583, 280] width 835 height 531
click at [1144, 123] on div "Dover White" at bounding box center [1084, 122] width 141 height 18
click at [1068, 220] on div "Manor Red" at bounding box center [1085, 220] width 140 height 22
type input "Manor Red"
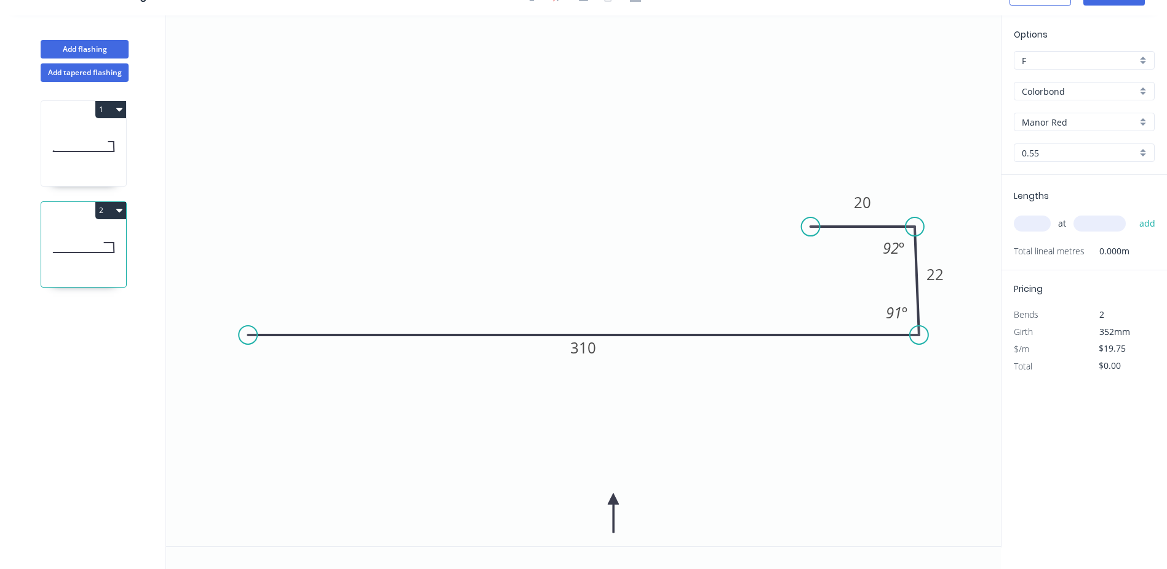
click at [1031, 231] on input "text" at bounding box center [1032, 223] width 37 height 16
type input "1"
type input "2000"
click at [1134, 213] on button "add" at bounding box center [1148, 223] width 29 height 21
type input "$39.50"
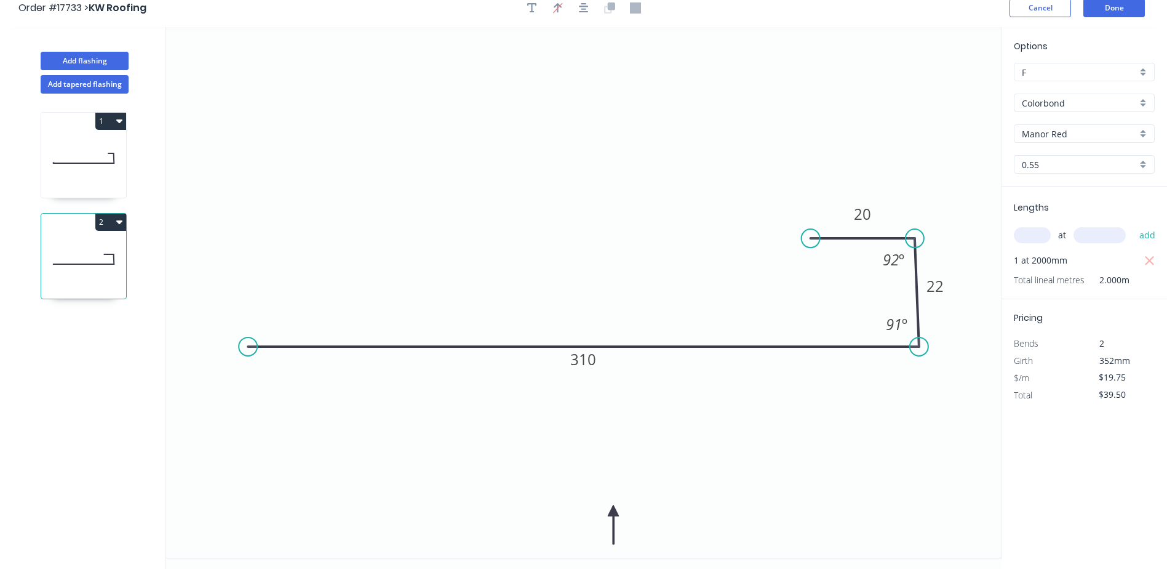
scroll to position [0, 0]
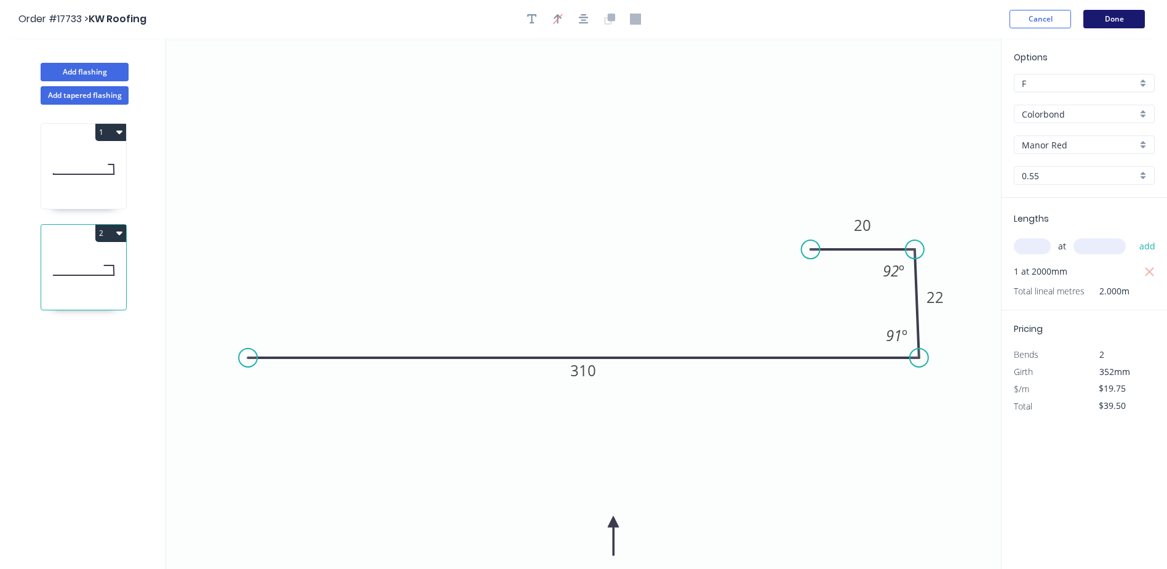
click at [1115, 21] on button "Done" at bounding box center [1115, 19] width 62 height 18
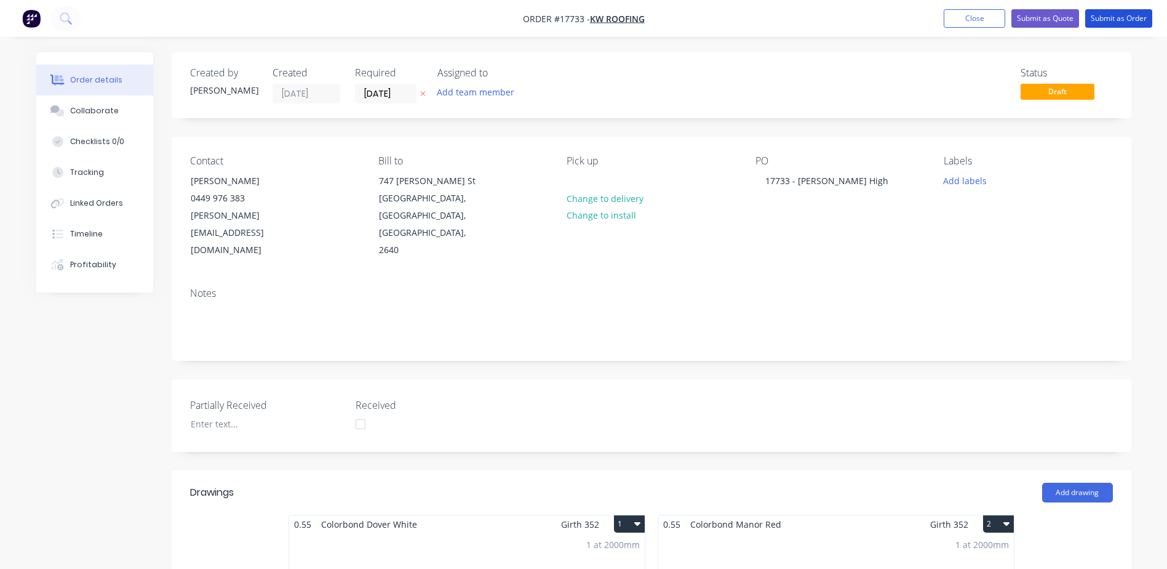
click at [1115, 21] on button "Submit as Order" at bounding box center [1119, 18] width 67 height 18
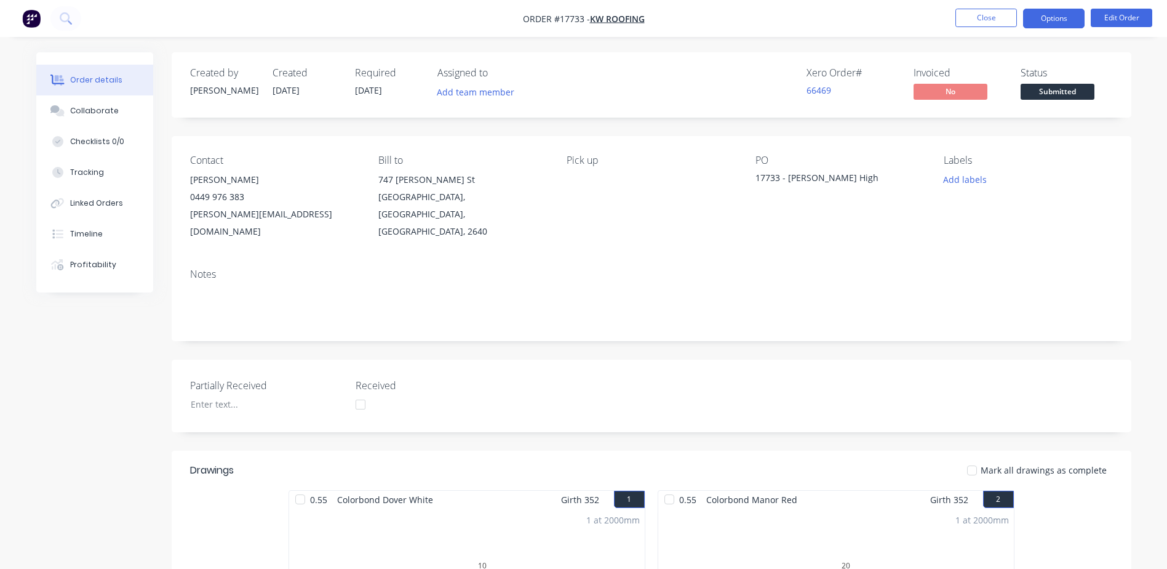
click at [1062, 25] on button "Options" at bounding box center [1054, 19] width 62 height 20
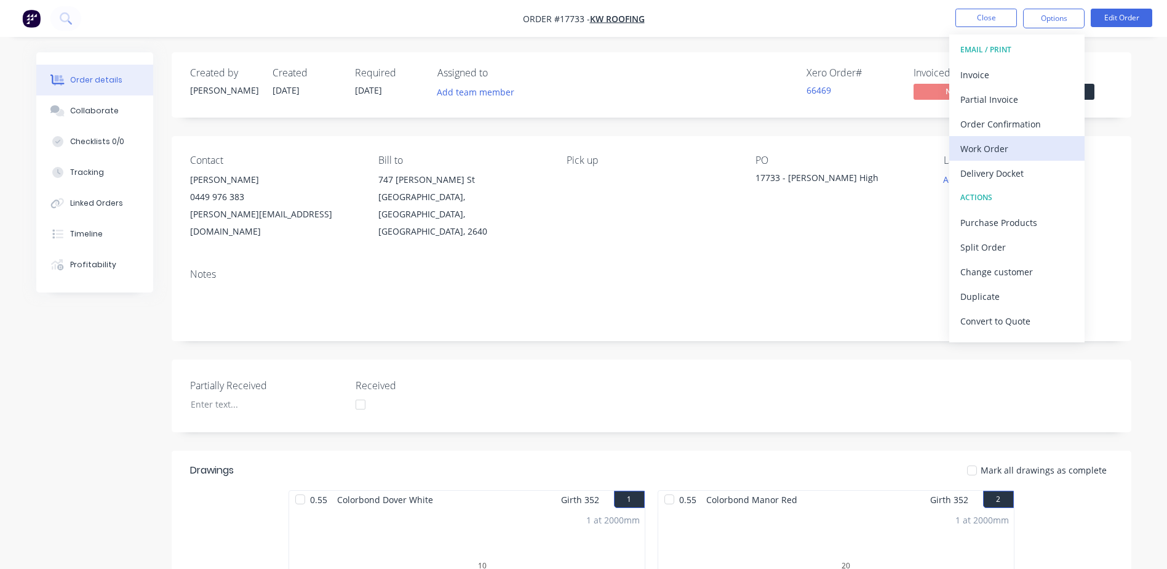
click at [999, 146] on div "Work Order" at bounding box center [1017, 149] width 113 height 18
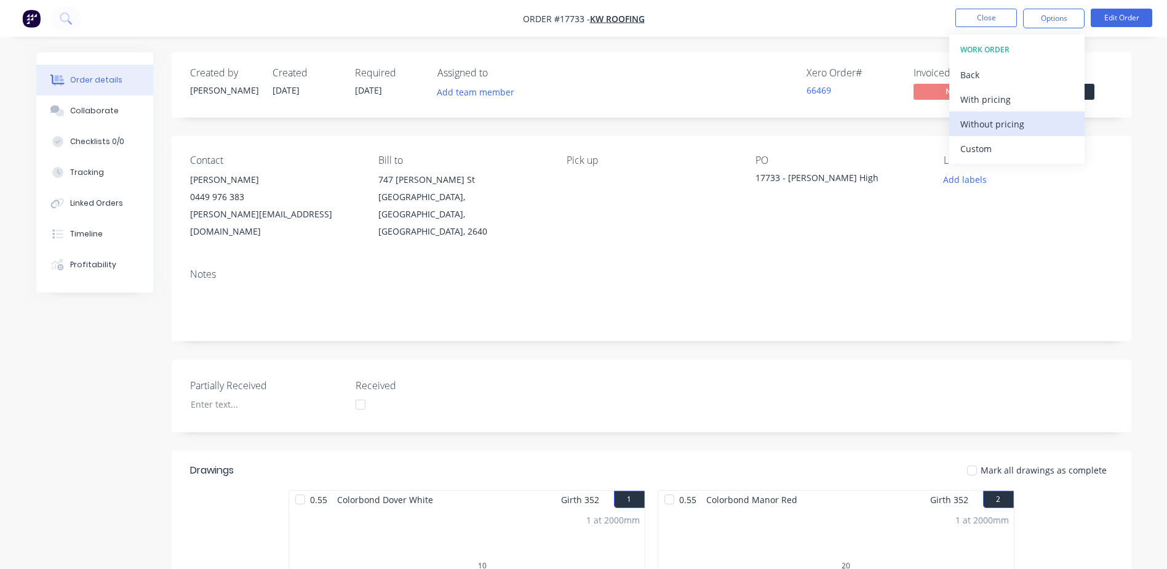
click at [996, 129] on div "Without pricing" at bounding box center [1017, 124] width 113 height 18
click at [827, 174] on div "17733 - Griffith High" at bounding box center [833, 179] width 154 height 17
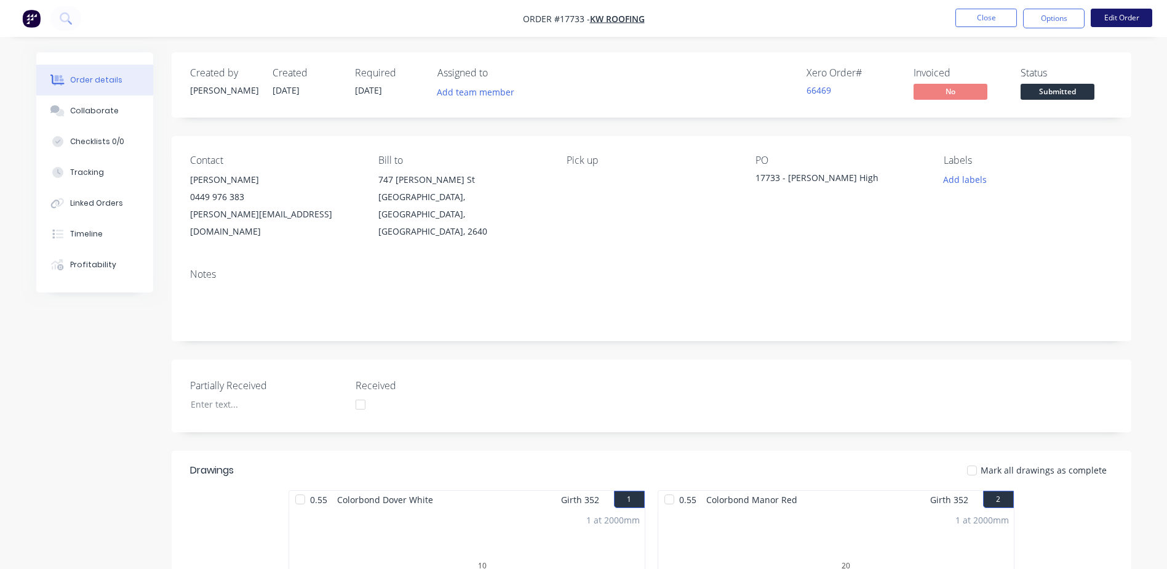
click at [1124, 18] on button "Edit Order" at bounding box center [1122, 18] width 62 height 18
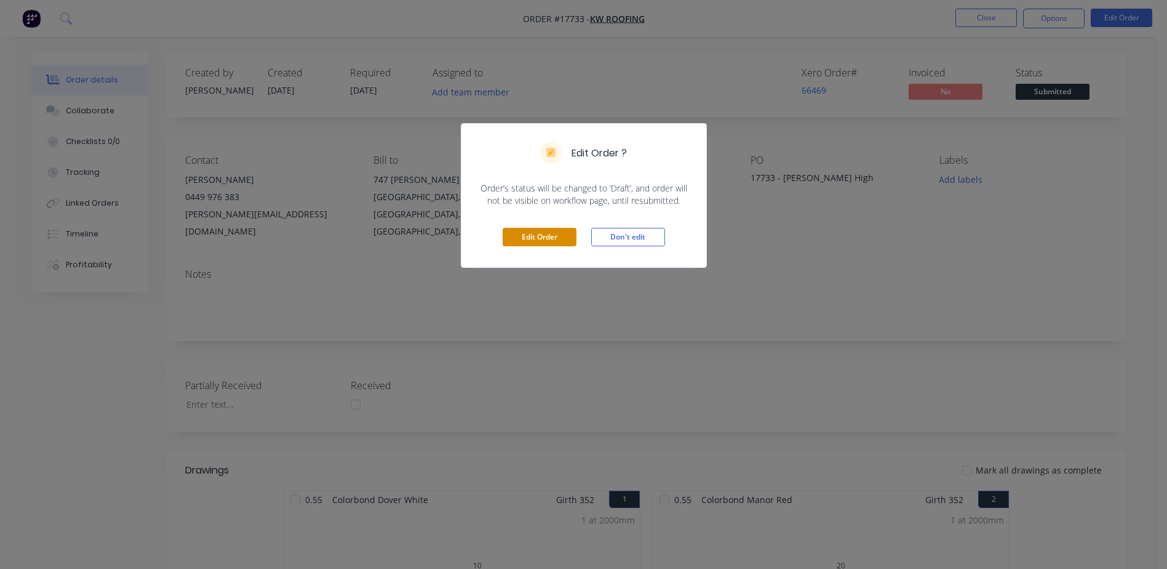
click at [516, 241] on button "Edit Order" at bounding box center [540, 237] width 74 height 18
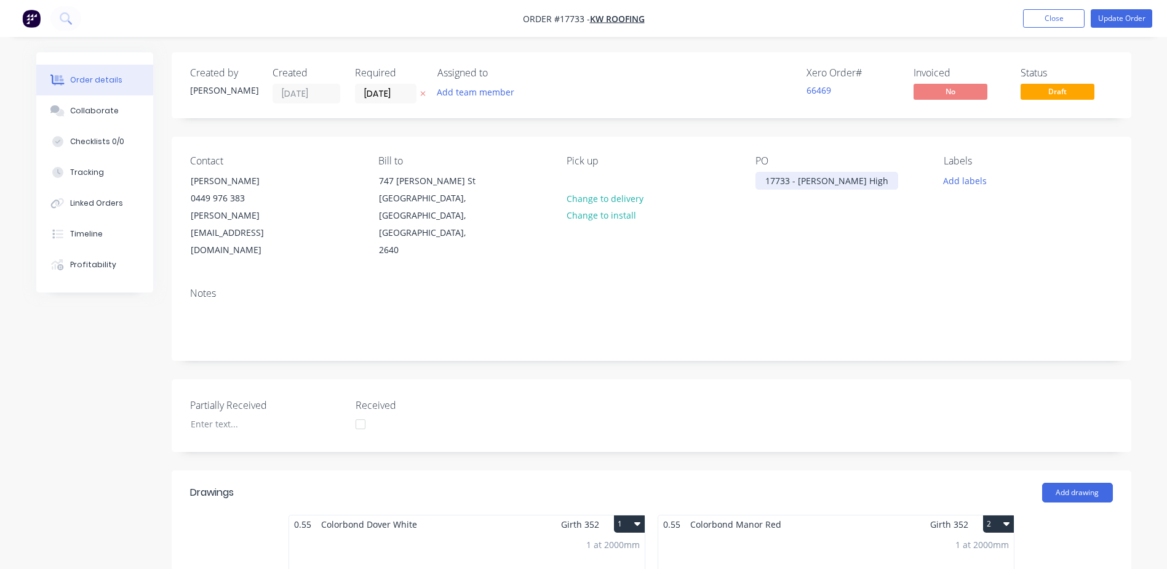
click at [854, 182] on div "17733 - Griffith High" at bounding box center [827, 181] width 143 height 18
click at [1123, 19] on button "Update Order" at bounding box center [1122, 18] width 62 height 18
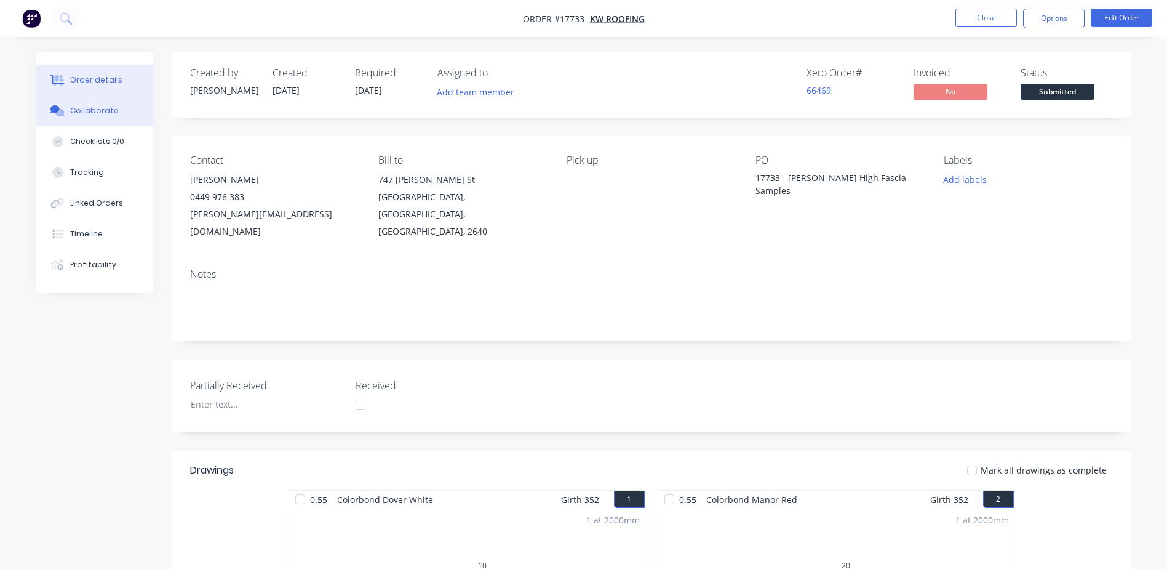
click at [93, 115] on div "Collaborate" at bounding box center [94, 110] width 49 height 11
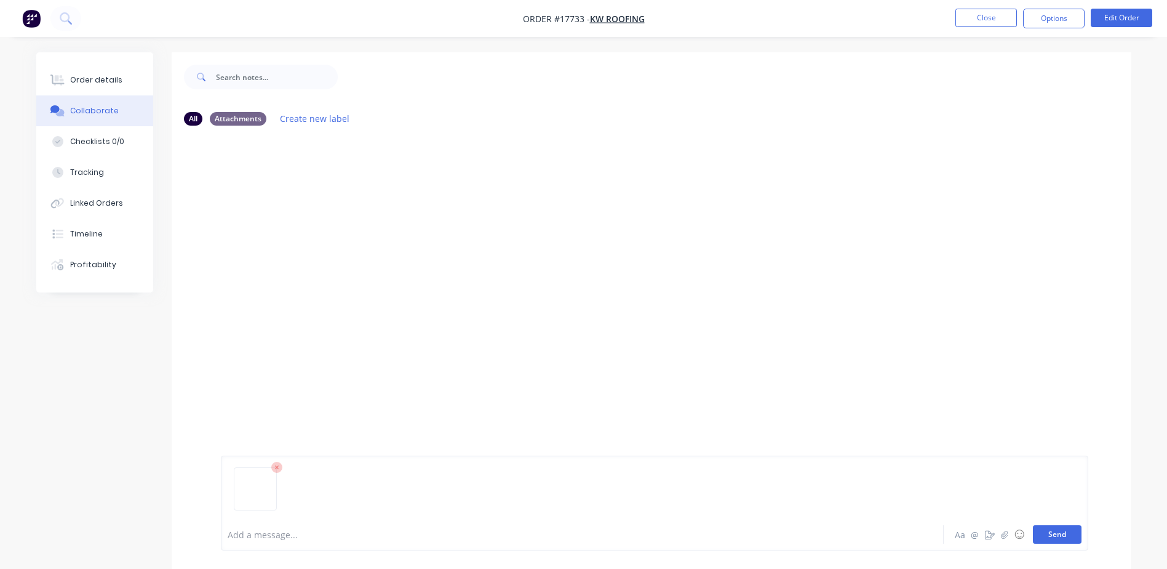
click at [1067, 536] on button "Send" at bounding box center [1057, 534] width 49 height 18
click at [995, 17] on button "Close" at bounding box center [987, 18] width 62 height 18
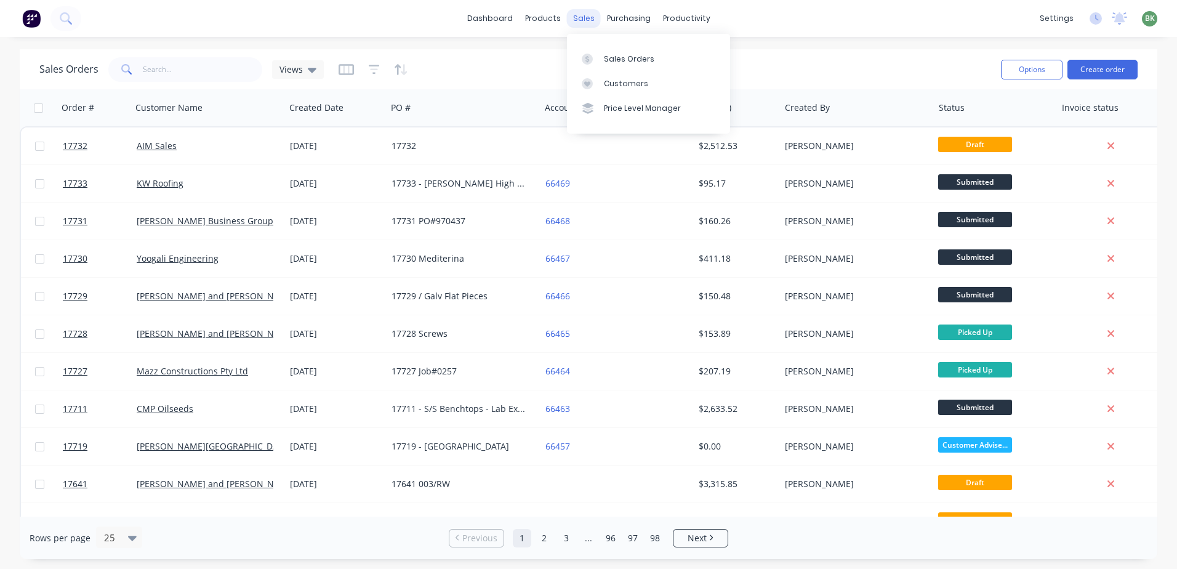
click at [580, 19] on div "sales" at bounding box center [584, 18] width 34 height 18
click at [614, 52] on link "Sales Orders" at bounding box center [648, 58] width 163 height 25
click at [181, 73] on input "text" at bounding box center [203, 69] width 120 height 25
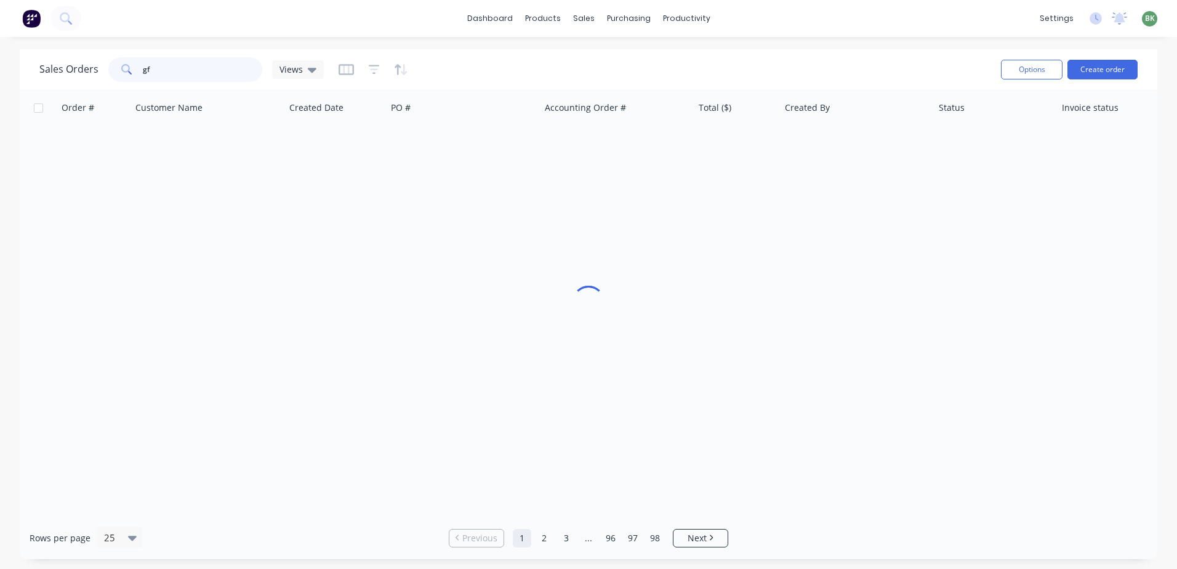
type input "g"
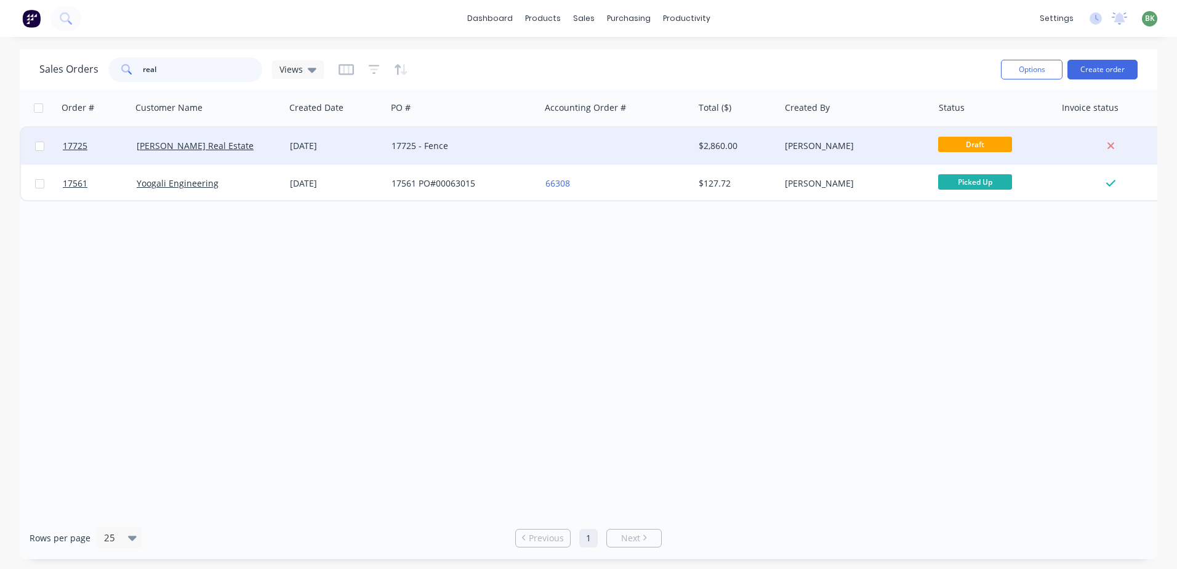
type input "real"
click at [174, 153] on div "Griffith Real Estate" at bounding box center [208, 145] width 153 height 37
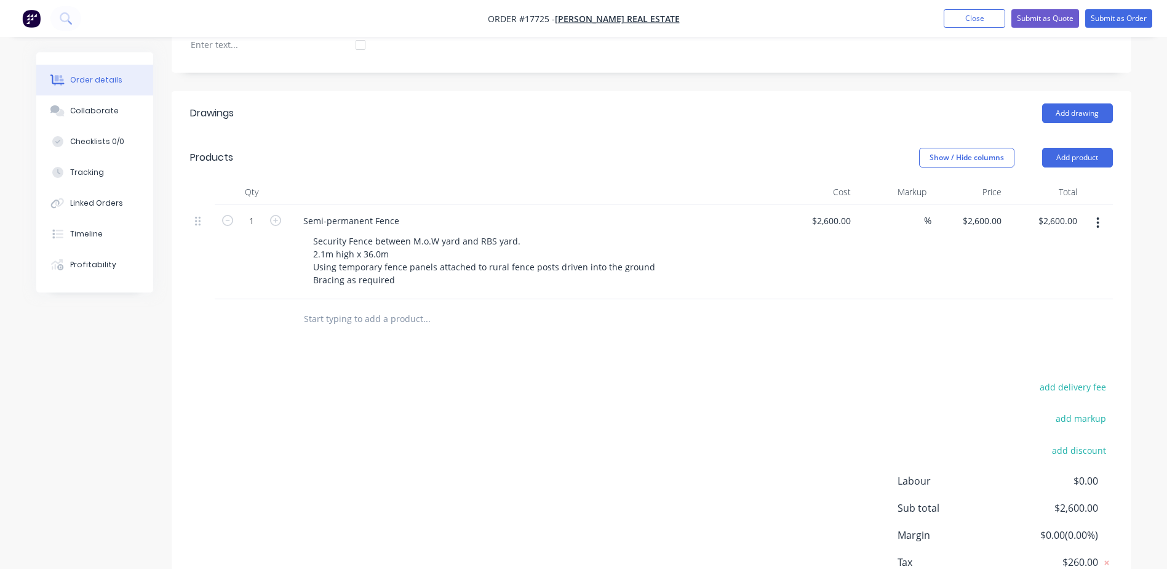
scroll to position [415, 0]
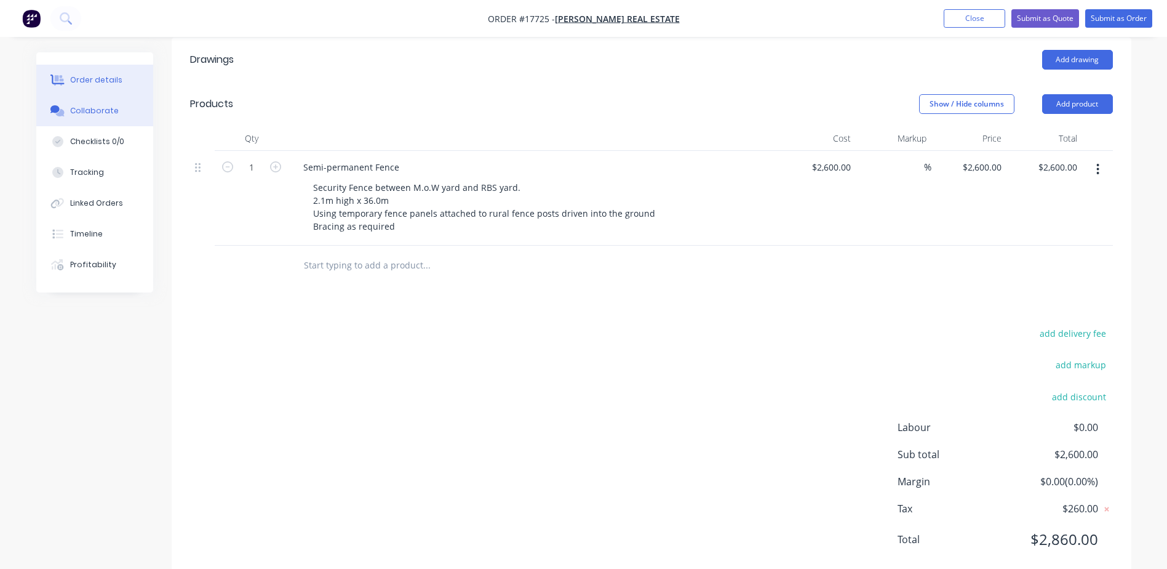
click at [79, 116] on button "Collaborate" at bounding box center [94, 110] width 117 height 31
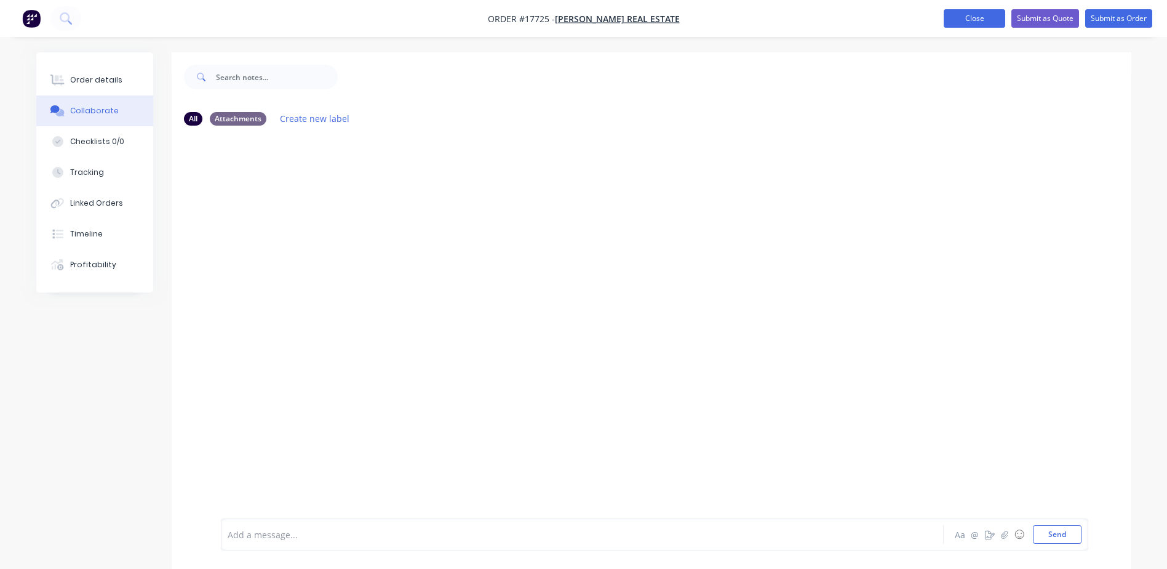
click at [996, 26] on button "Close" at bounding box center [975, 18] width 62 height 18
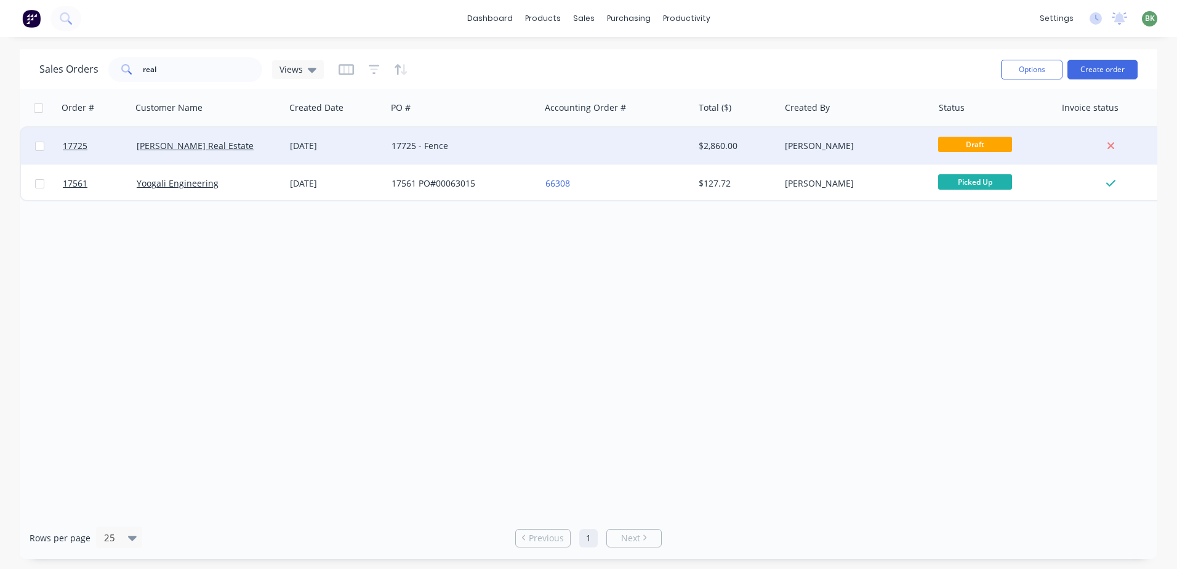
click at [282, 148] on div "Griffith Real Estate" at bounding box center [208, 145] width 153 height 37
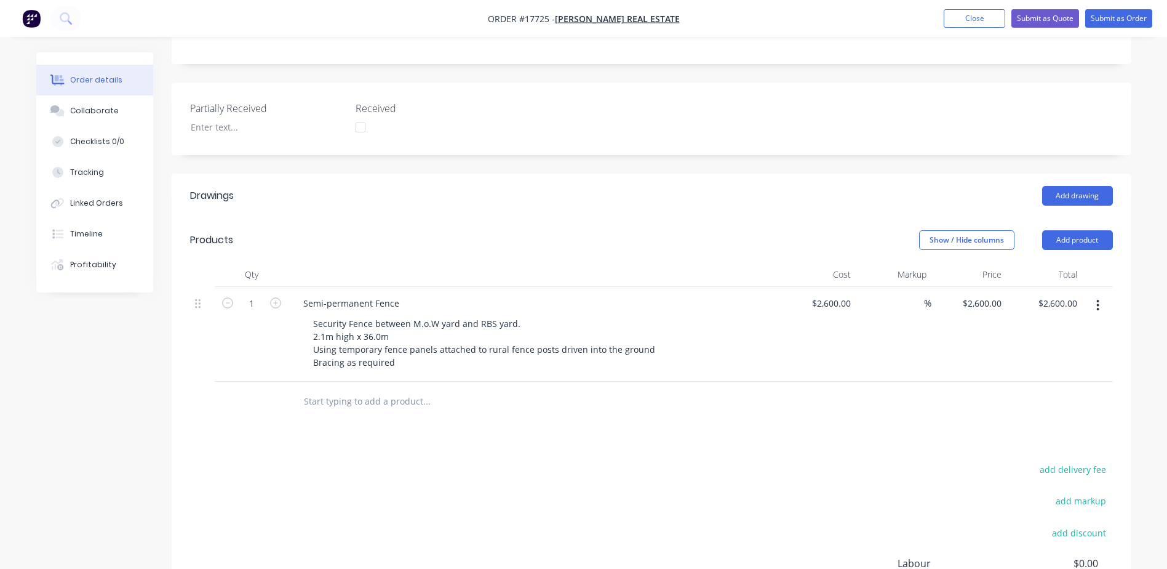
scroll to position [369, 0]
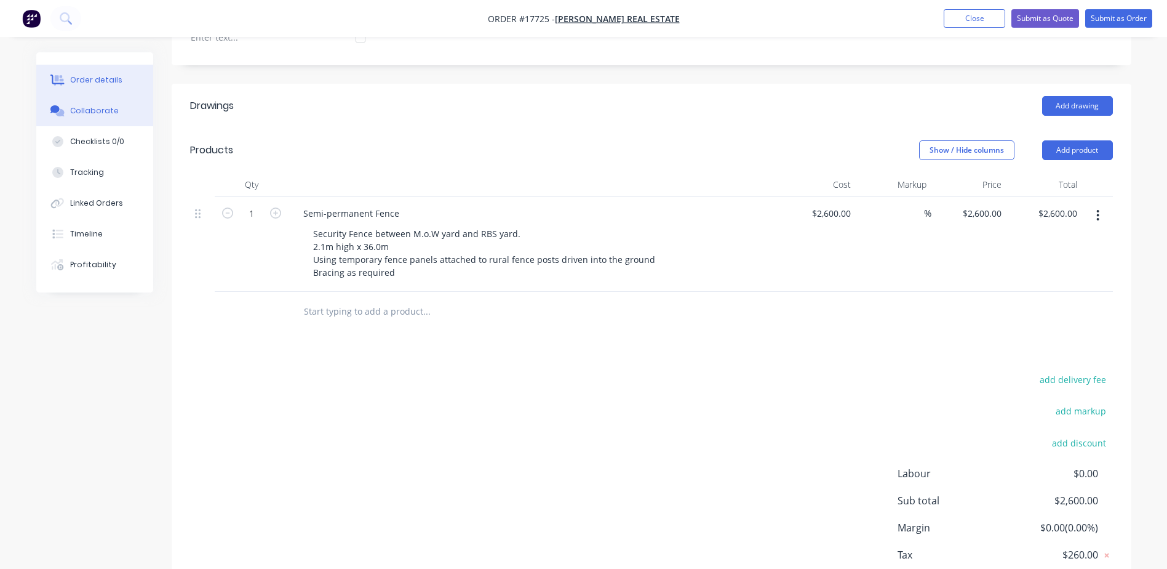
click at [96, 108] on div "Collaborate" at bounding box center [94, 110] width 49 height 11
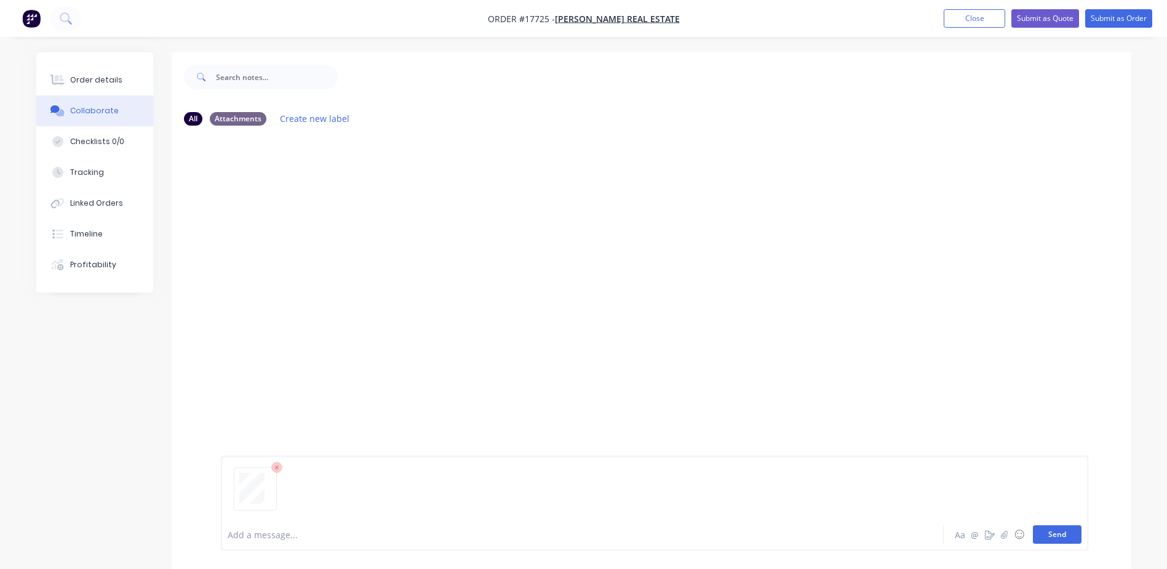
click at [1067, 536] on button "Send" at bounding box center [1057, 534] width 49 height 18
click at [990, 21] on button "Close" at bounding box center [975, 18] width 62 height 18
